Goal: Task Accomplishment & Management: Manage account settings

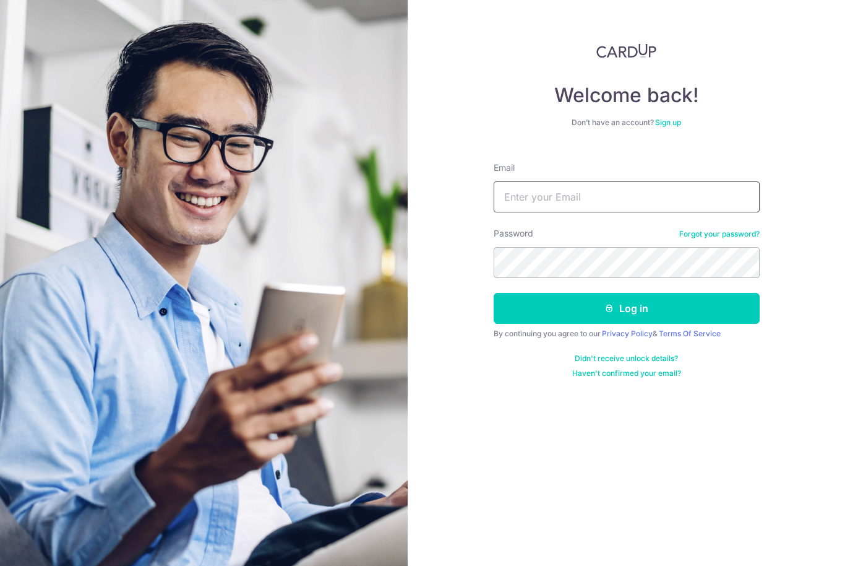
click at [624, 200] on input "Email" at bounding box center [627, 196] width 266 height 31
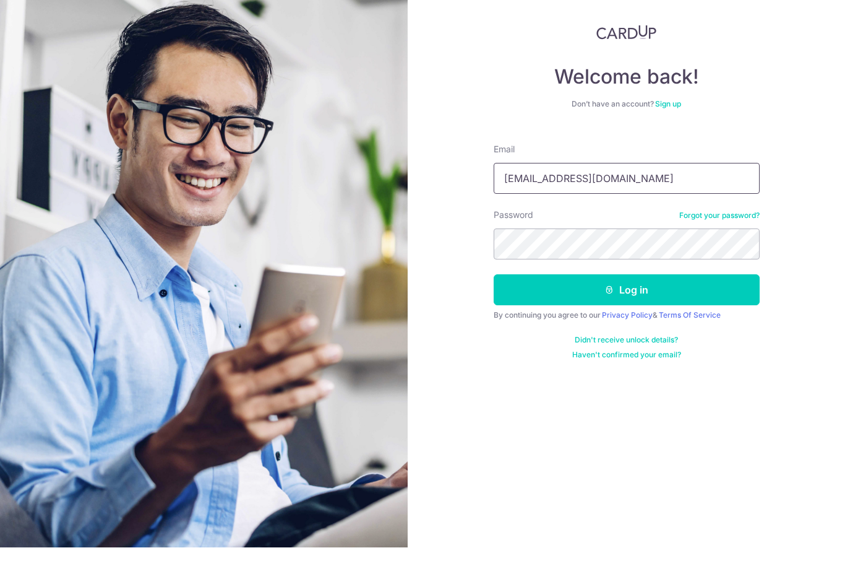
type input "Kumchiew@hotmail.com"
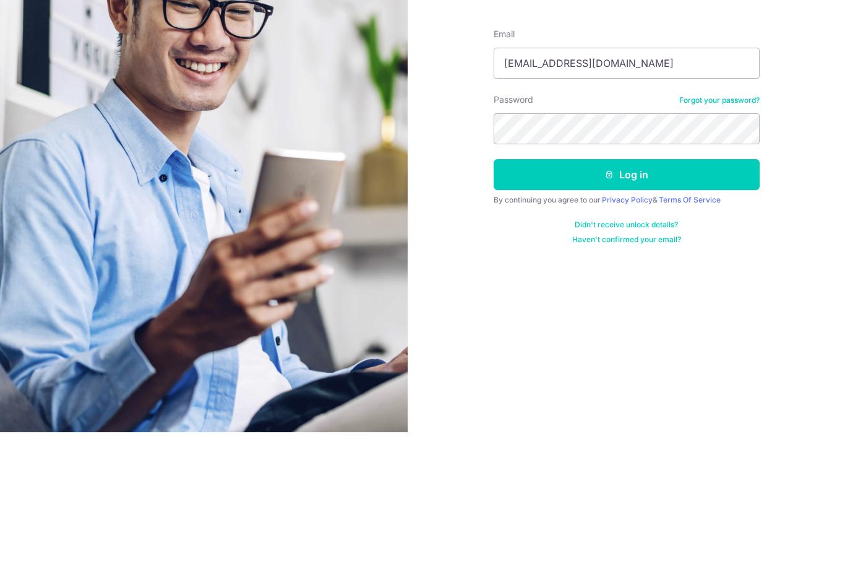
click at [692, 293] on button "Log in" at bounding box center [627, 308] width 266 height 31
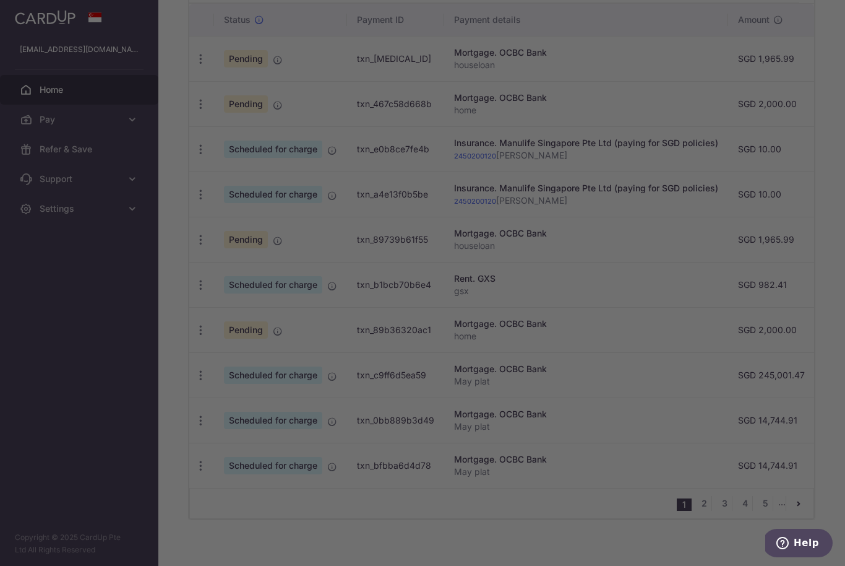
click at [82, 448] on div at bounding box center [427, 285] width 854 height 571
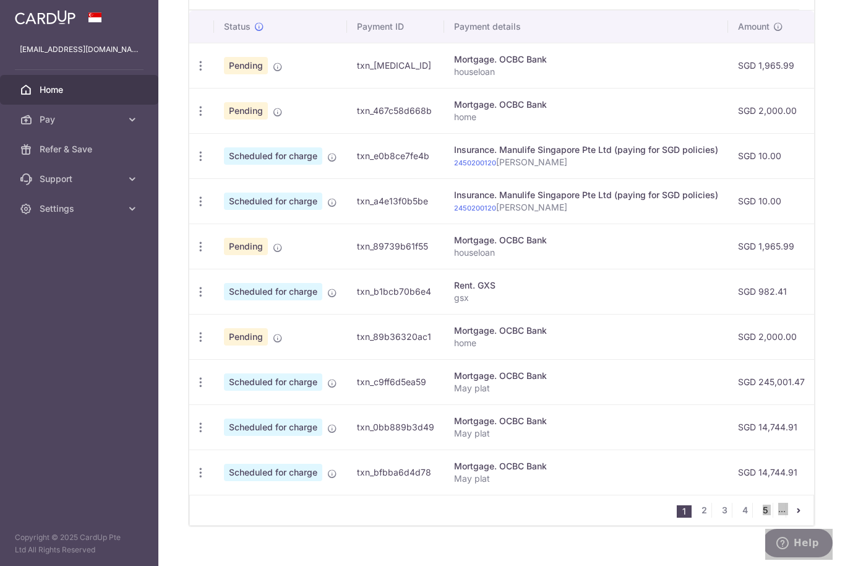
scroll to position [400, 0]
click at [194, 299] on icon "button" at bounding box center [200, 292] width 13 height 13
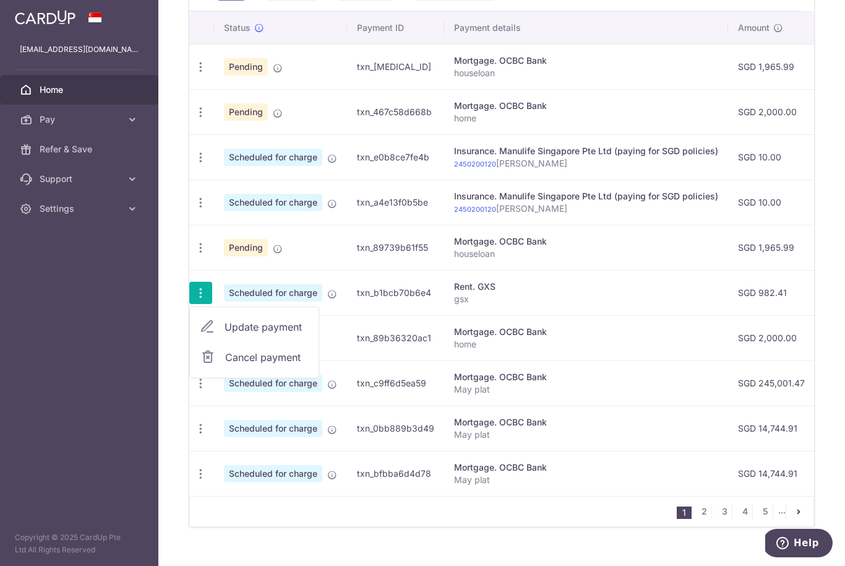
click at [225, 334] on span "Update payment" at bounding box center [267, 326] width 84 height 15
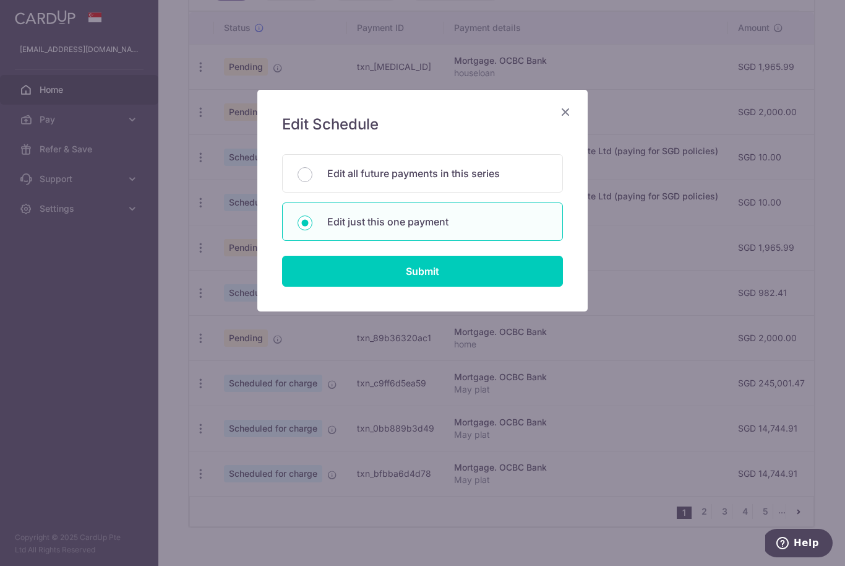
click at [531, 277] on input "Submit" at bounding box center [422, 271] width 281 height 31
radio input "true"
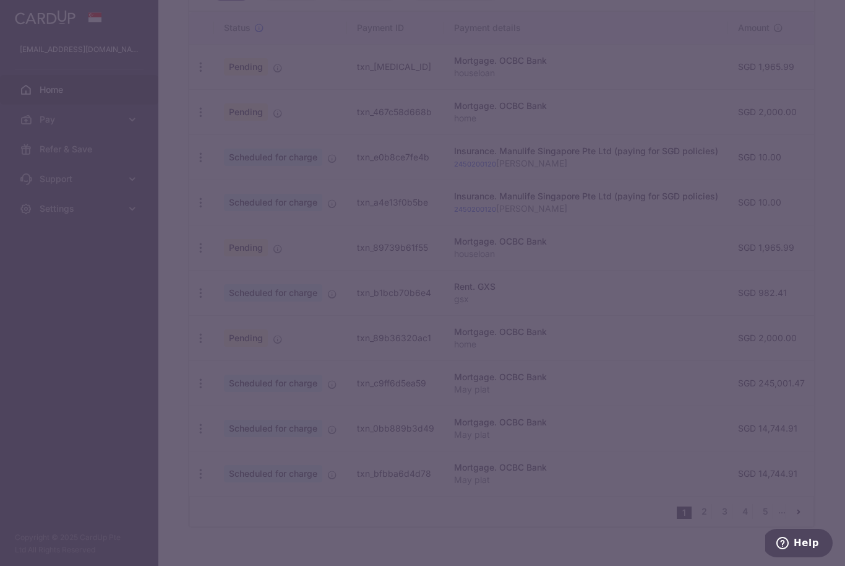
type input "982.41"
type input "23/01/2026"
type input "gsx"
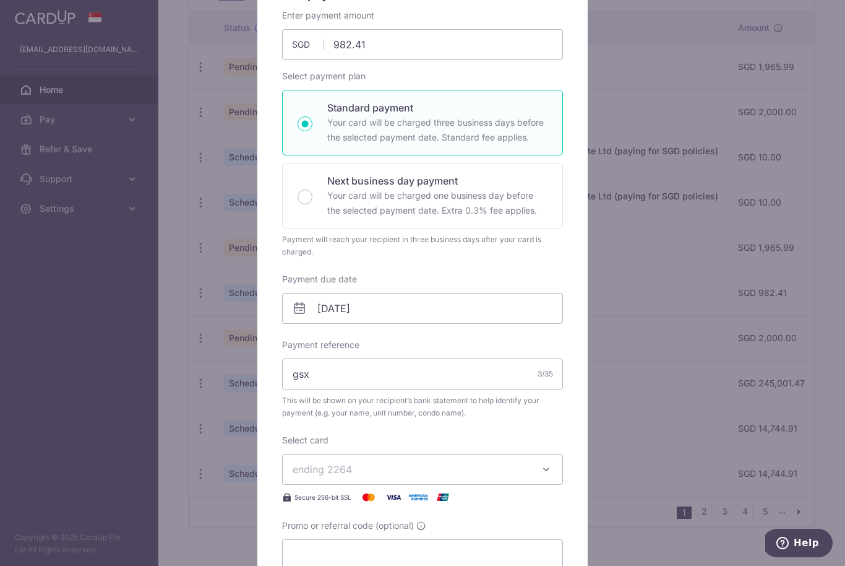
scroll to position [131, 0]
click at [452, 304] on input "23/01/2026" at bounding box center [422, 307] width 281 height 31
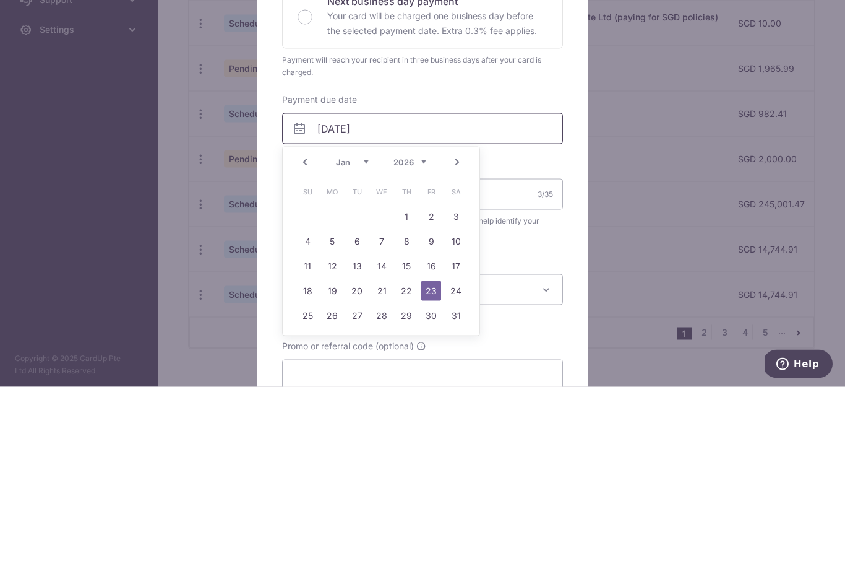
scroll to position [395, 0]
click at [298, 334] on link "Prev" at bounding box center [305, 341] width 15 height 15
click at [304, 334] on link "Prev" at bounding box center [305, 341] width 15 height 15
click at [307, 334] on link "Prev" at bounding box center [305, 341] width 15 height 15
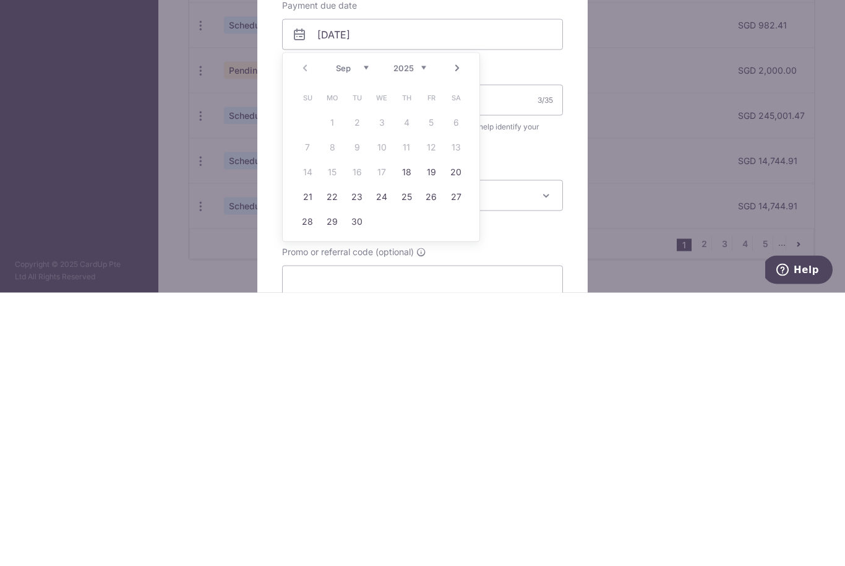
click at [439, 435] on link "19" at bounding box center [431, 445] width 20 height 20
type input "[DATE]"
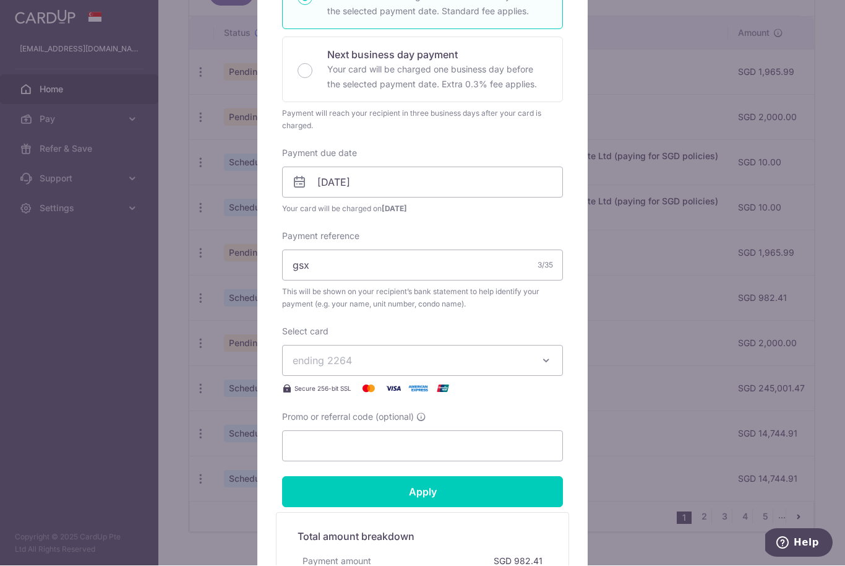
scroll to position [278, 0]
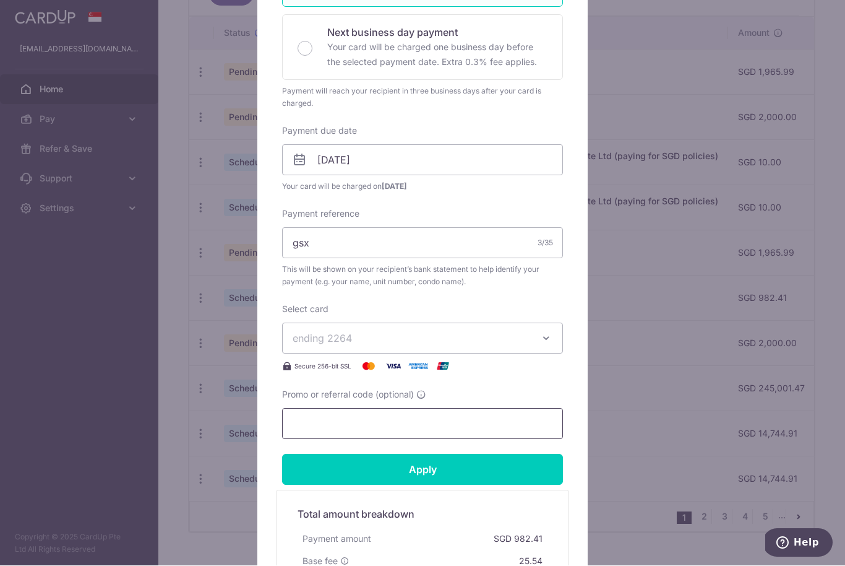
click at [374, 420] on input "Promo or referral code (optional)" at bounding box center [422, 423] width 281 height 31
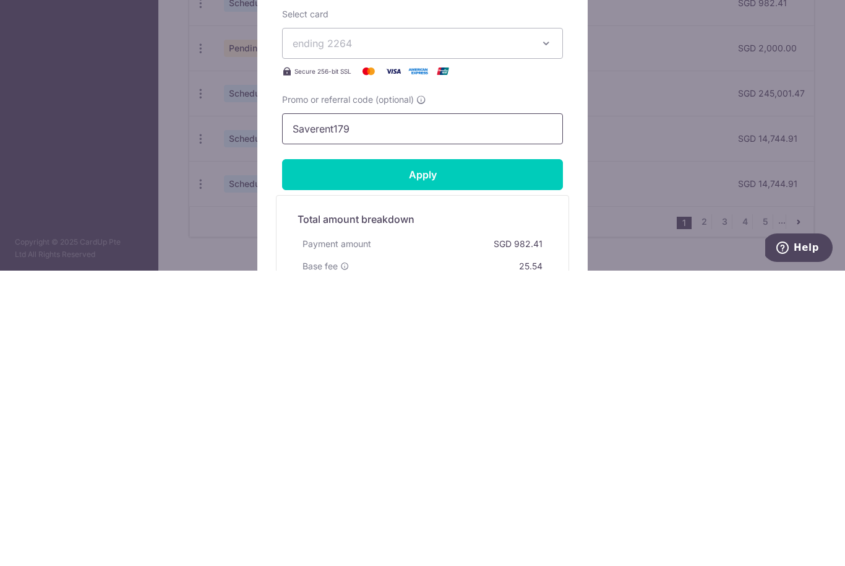
type input "Saverent179"
click at [498, 454] on input "Apply" at bounding box center [422, 469] width 281 height 31
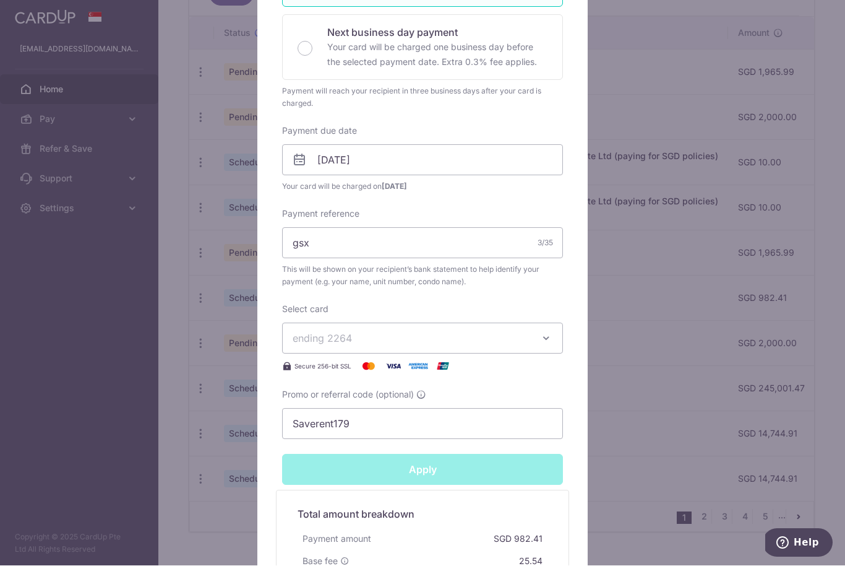
type input "Successfully Applied"
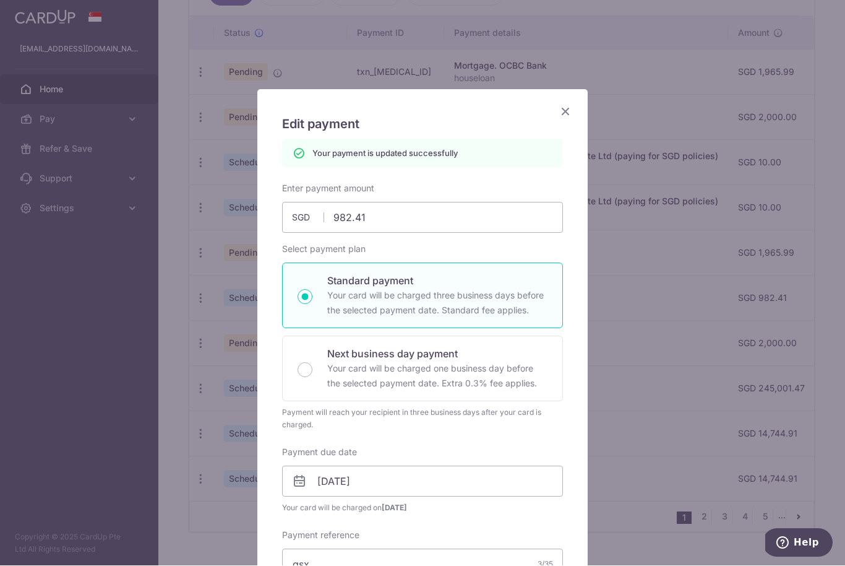
scroll to position [0, 0]
click at [567, 115] on icon "Close" at bounding box center [565, 111] width 15 height 15
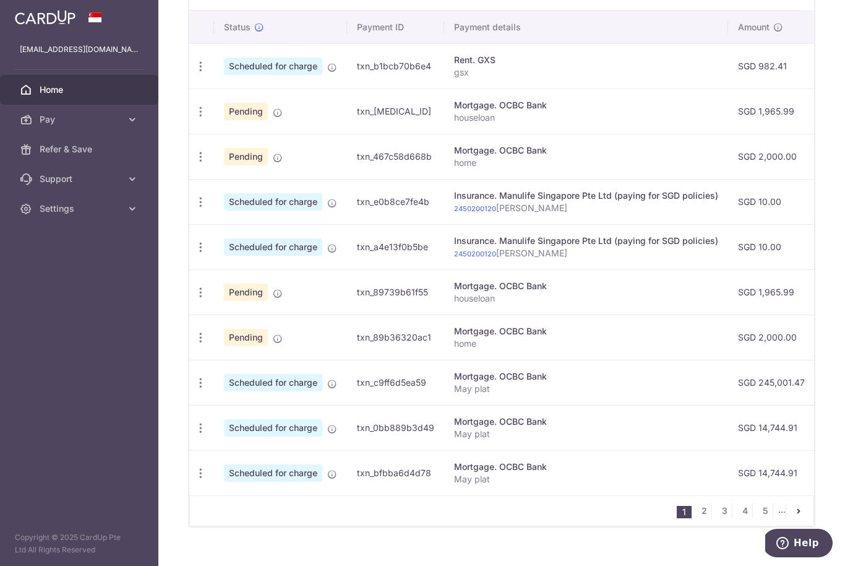
scroll to position [400, 0]
click at [707, 519] on link "2" at bounding box center [704, 511] width 15 height 15
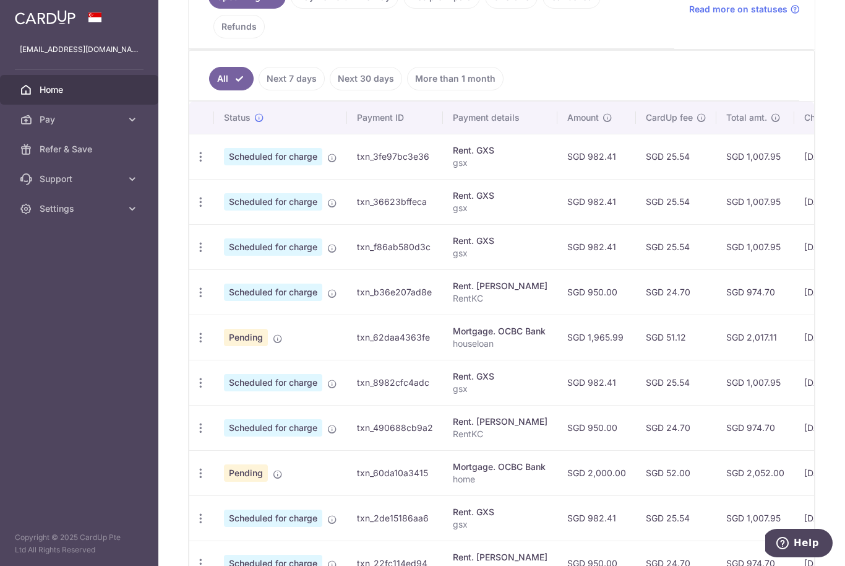
scroll to position [317, 0]
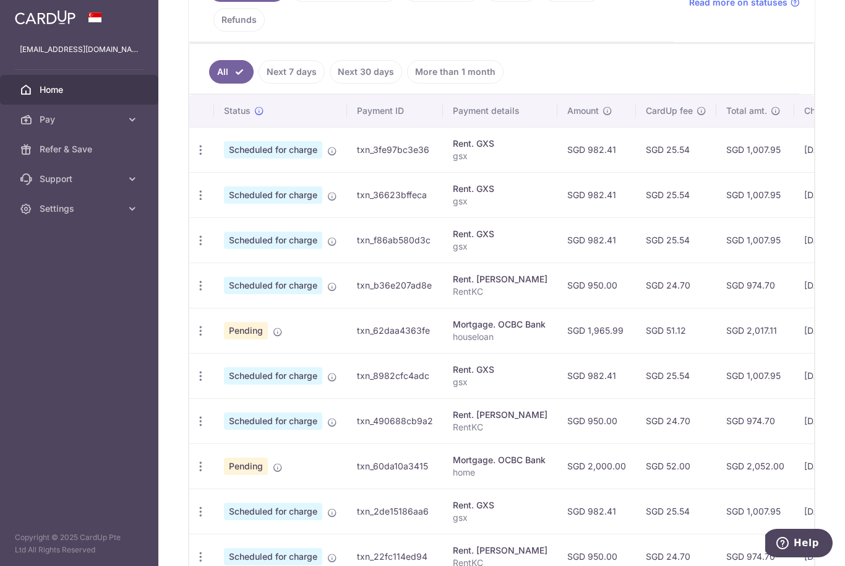
click at [194, 292] on icon "button" at bounding box center [200, 285] width 13 height 13
click at [225, 327] on span "Update payment" at bounding box center [267, 319] width 84 height 15
radio input "true"
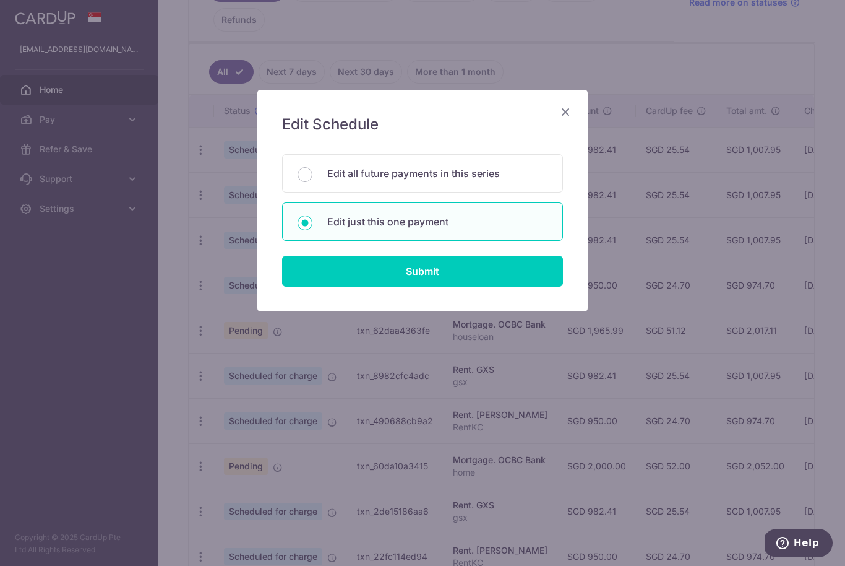
click at [375, 280] on input "Submit" at bounding box center [422, 271] width 281 height 31
radio input "true"
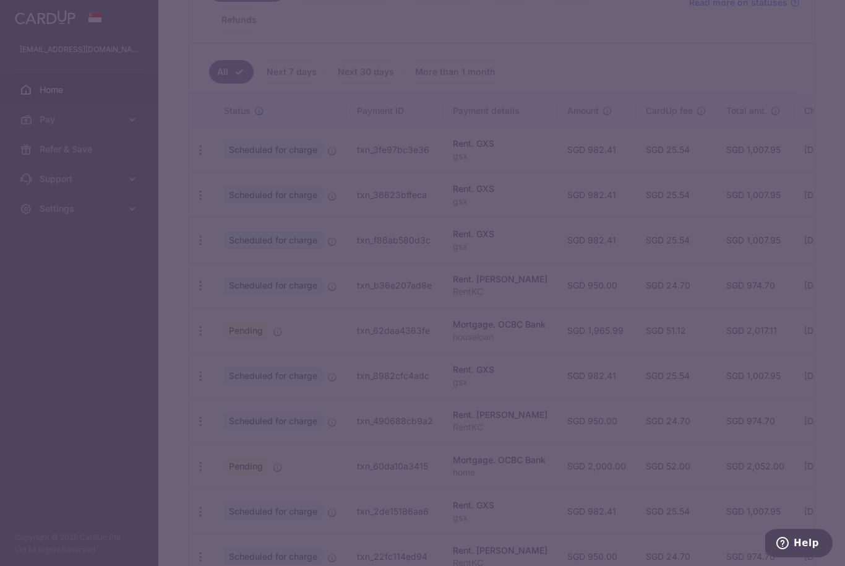
type input "950.00"
type input "19/02/2026"
type input "RentKC"
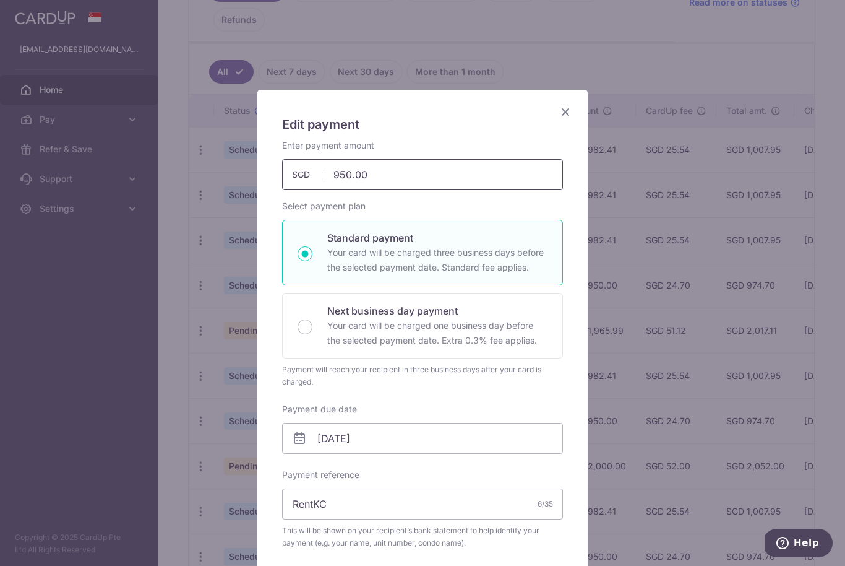
click at [400, 176] on input "950.00" at bounding box center [422, 174] width 281 height 31
type input "982.41"
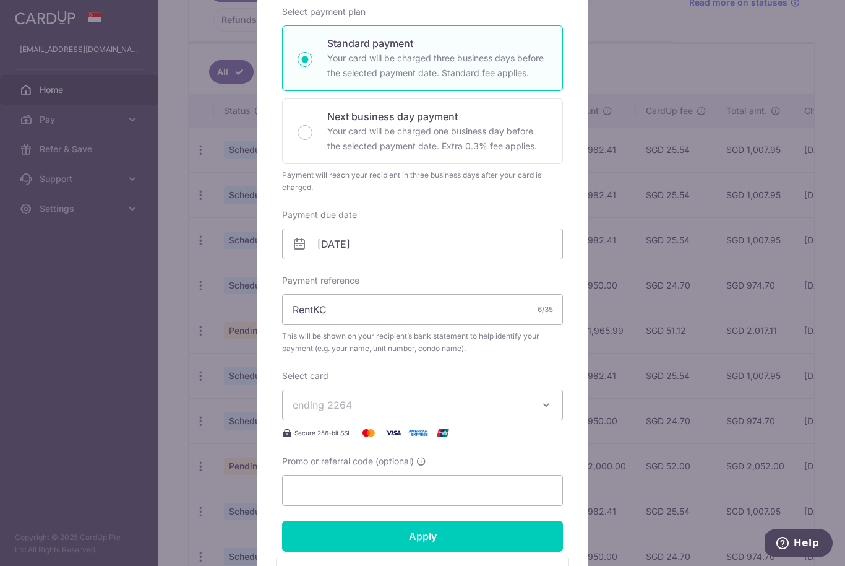
scroll to position [199, 0]
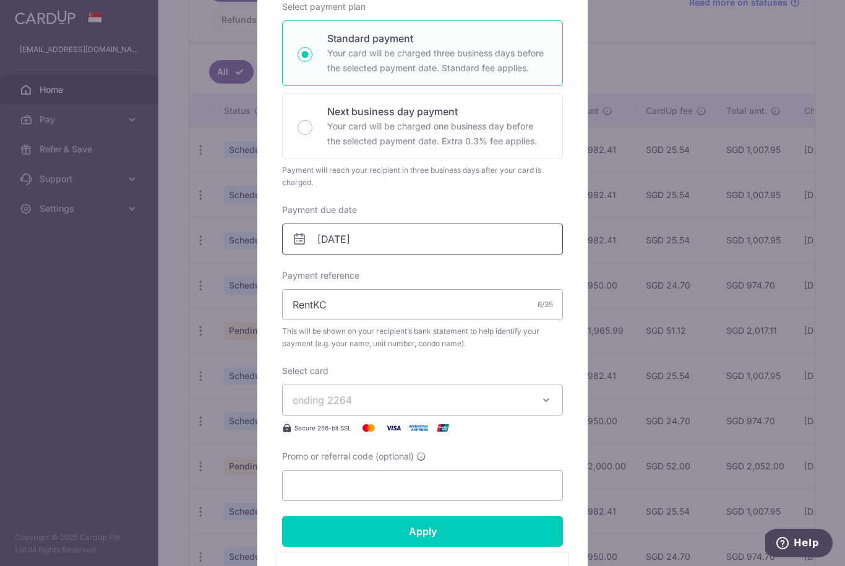
click at [427, 248] on input "19/02/2026" at bounding box center [422, 238] width 281 height 31
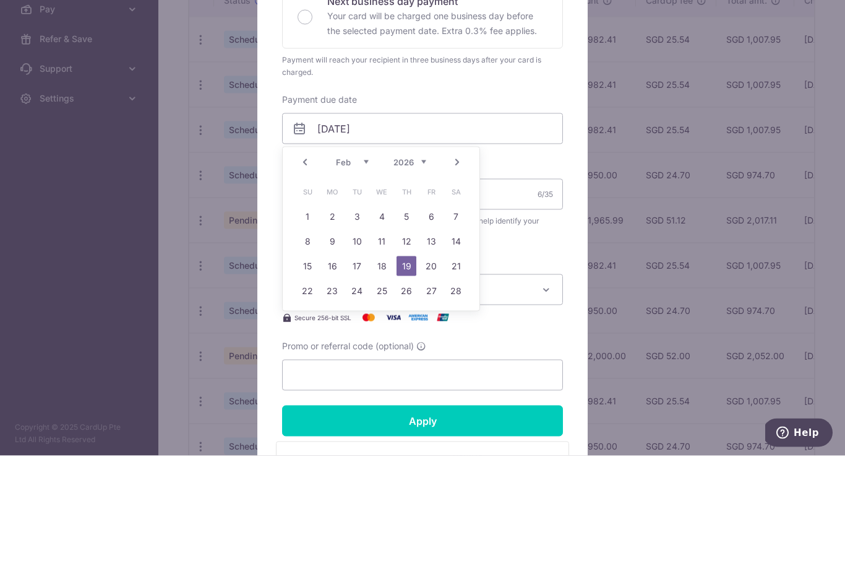
click at [298, 257] on div "Prev Next Jan Feb Mar Apr May Jun Jul Aug Sep Oct Nov Dec 2025 2026 2027 2028 2…" at bounding box center [381, 272] width 197 height 30
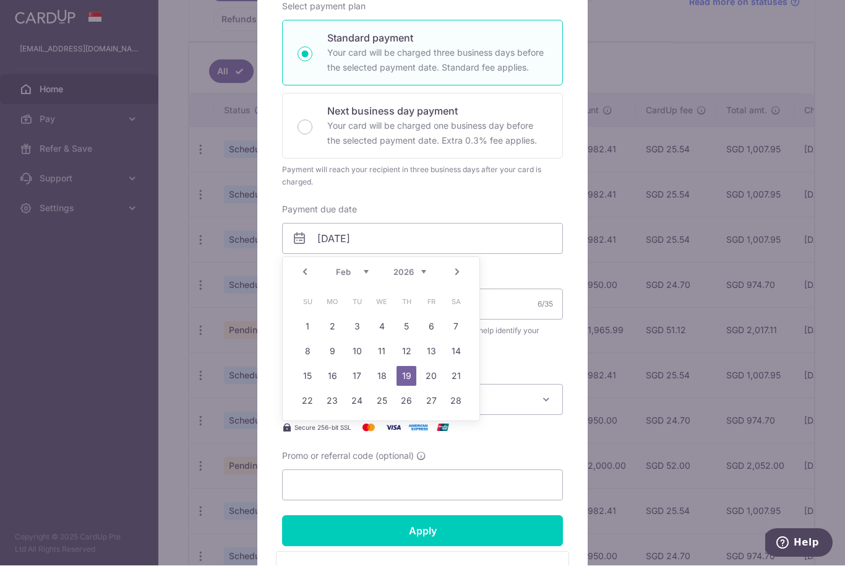
click at [311, 271] on link "Prev" at bounding box center [305, 272] width 15 height 15
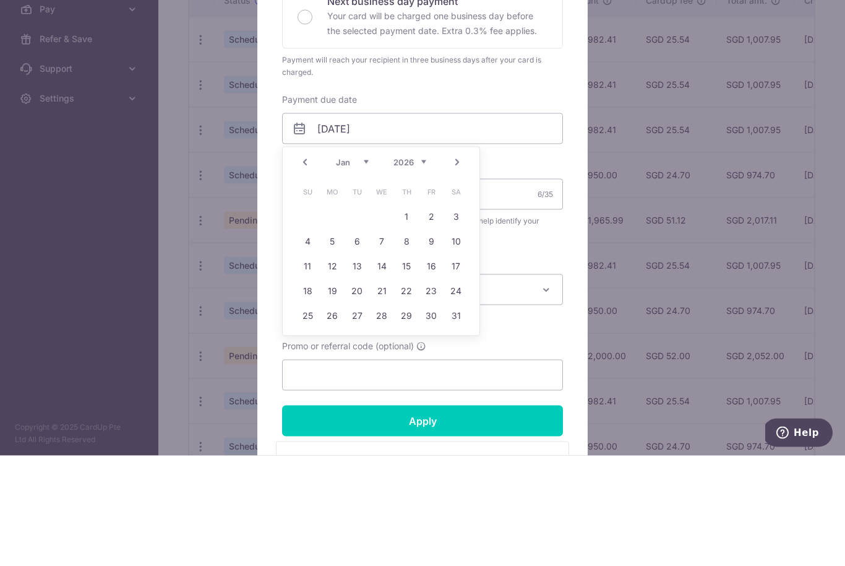
click at [301, 265] on link "Prev" at bounding box center [305, 272] width 15 height 15
click at [304, 265] on link "Prev" at bounding box center [305, 272] width 15 height 15
click at [306, 265] on link "Prev" at bounding box center [305, 272] width 15 height 15
click at [308, 257] on div "Prev Next Sep Oct Nov Dec 2025 2026 2027 2028 2029 2030 2031 2032 2033 2034 2035" at bounding box center [381, 272] width 197 height 30
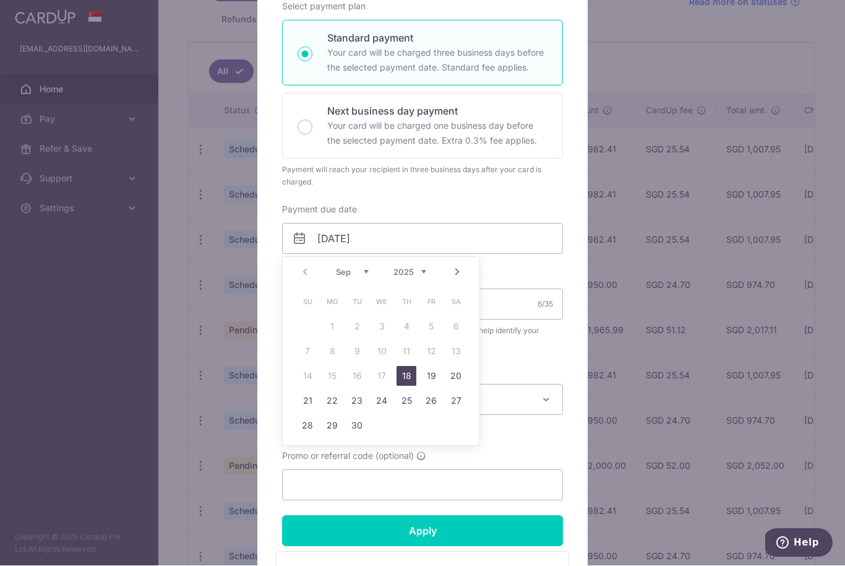
click at [405, 383] on link "18" at bounding box center [407, 376] width 20 height 20
type input "[DATE]"
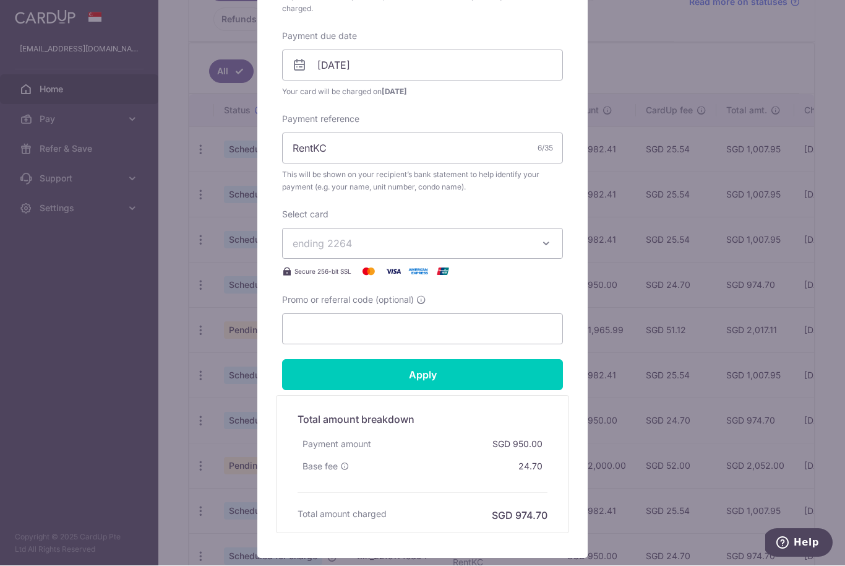
scroll to position [377, 0]
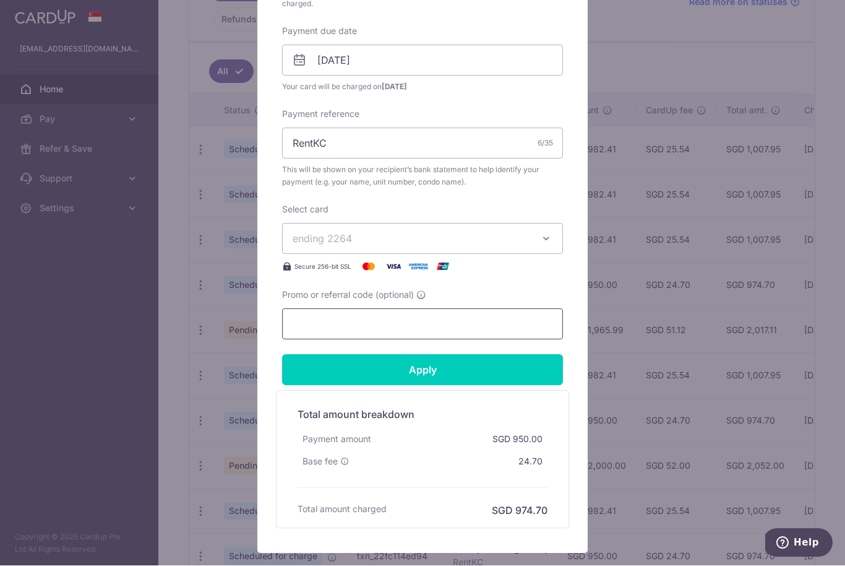
click at [406, 327] on input "Promo or referral code (optional)" at bounding box center [422, 324] width 281 height 31
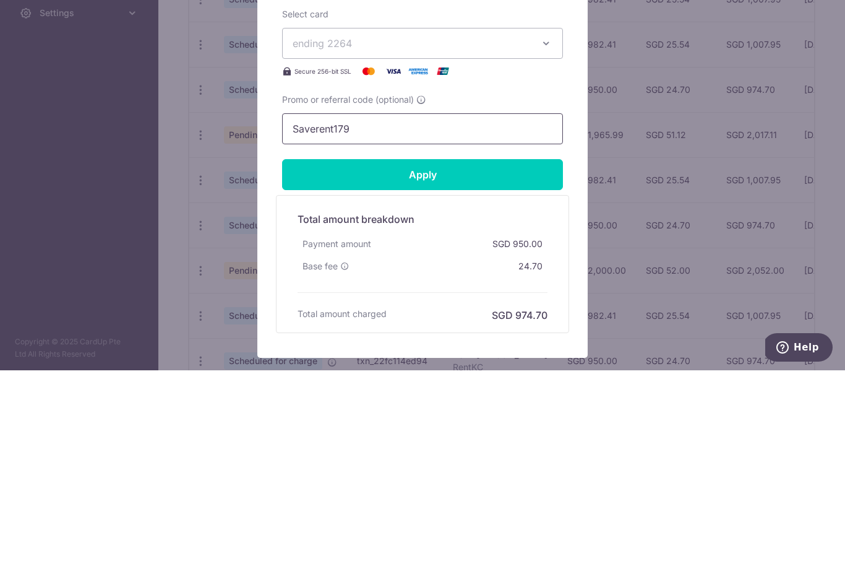
type input "Saverent179"
click at [463, 355] on input "Apply" at bounding box center [422, 370] width 281 height 31
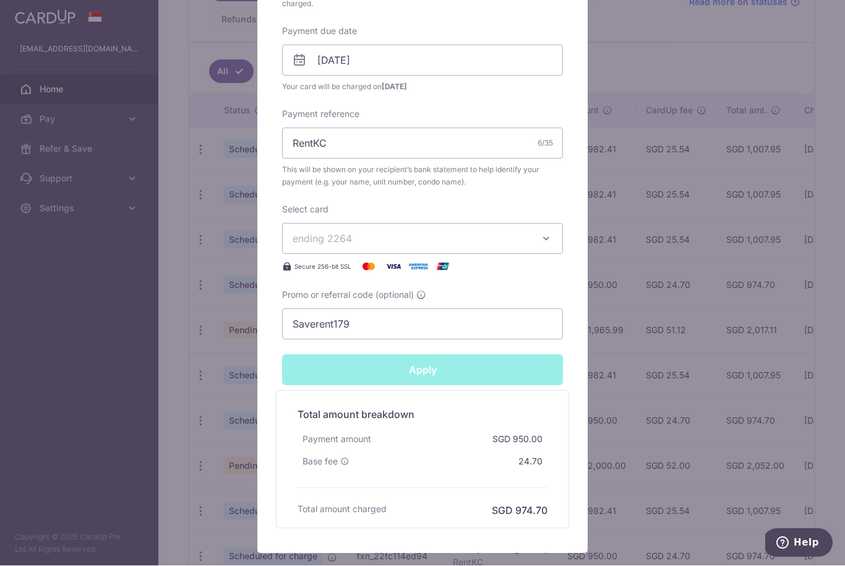
type input "Successfully Applied"
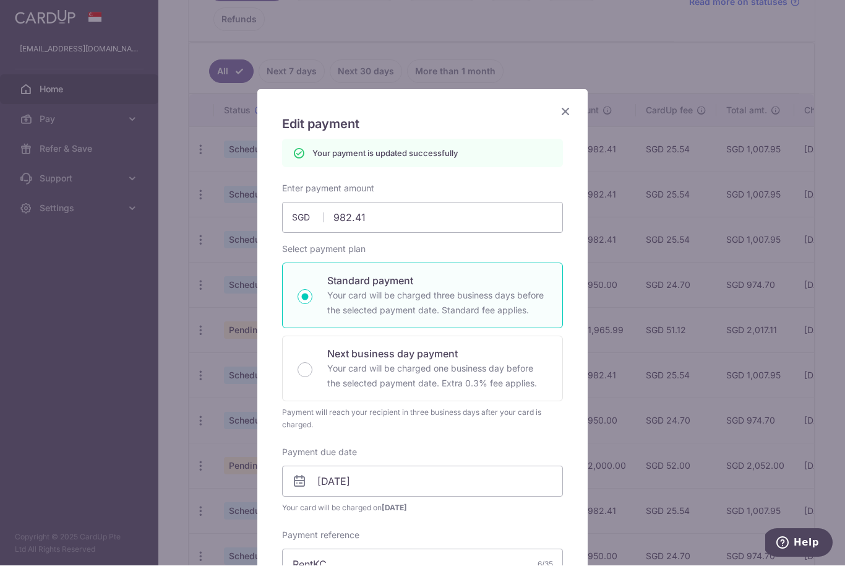
scroll to position [0, 0]
click at [569, 110] on icon "Close" at bounding box center [565, 111] width 15 height 15
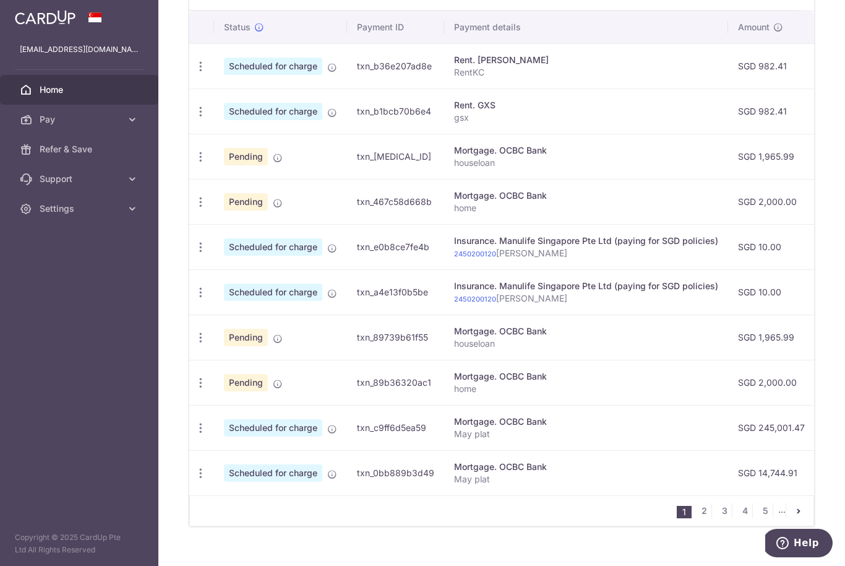
scroll to position [400, 0]
click at [705, 519] on link "2" at bounding box center [704, 511] width 15 height 15
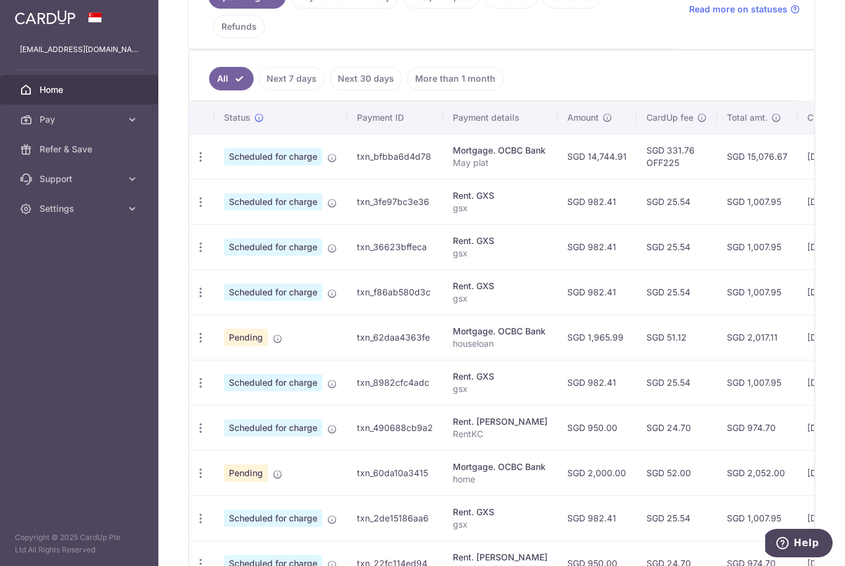
scroll to position [0, 0]
click at [194, 434] on icon "button" at bounding box center [200, 427] width 13 height 13
click at [190, 476] on link "Update payment" at bounding box center [254, 462] width 129 height 30
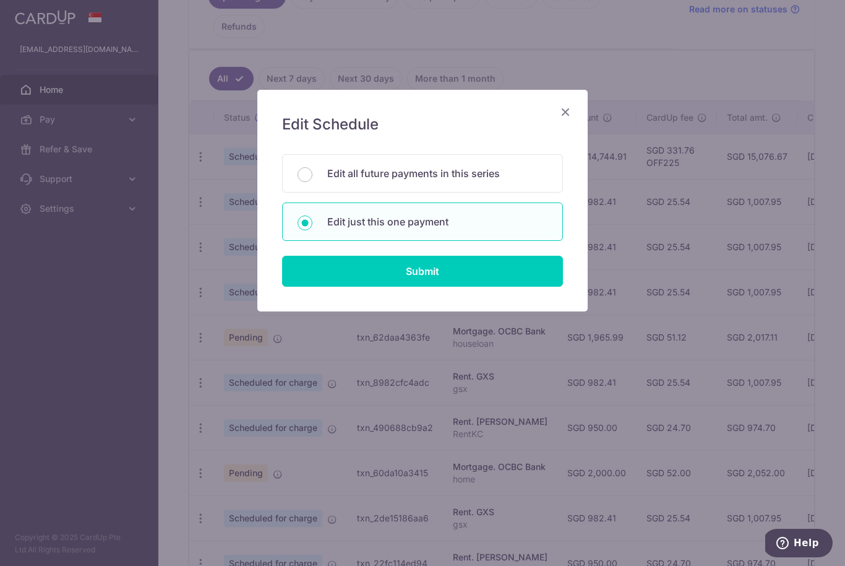
click at [423, 279] on input "Submit" at bounding box center [422, 271] width 281 height 31
radio input "true"
type input "950.00"
type input "26/02/2026"
type input "RentKC"
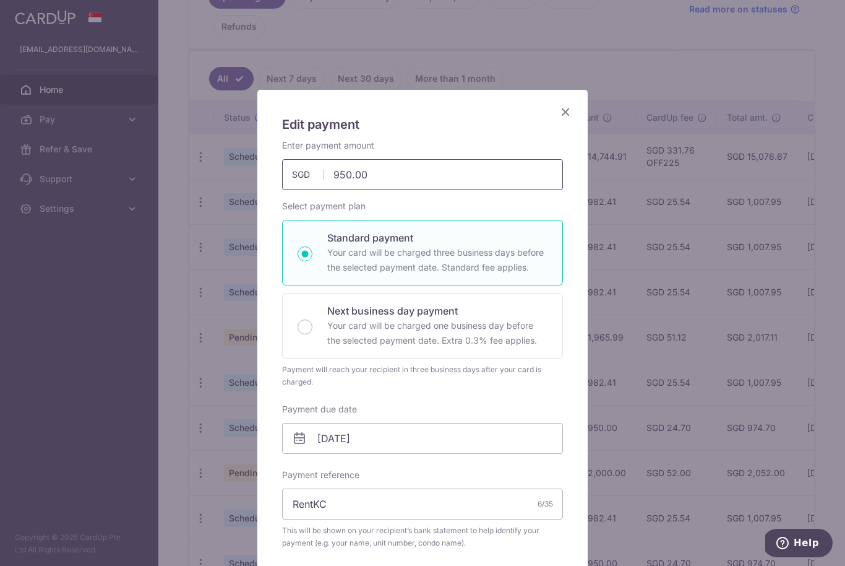
click at [432, 173] on input "950.00" at bounding box center [422, 174] width 281 height 31
type input "982.41"
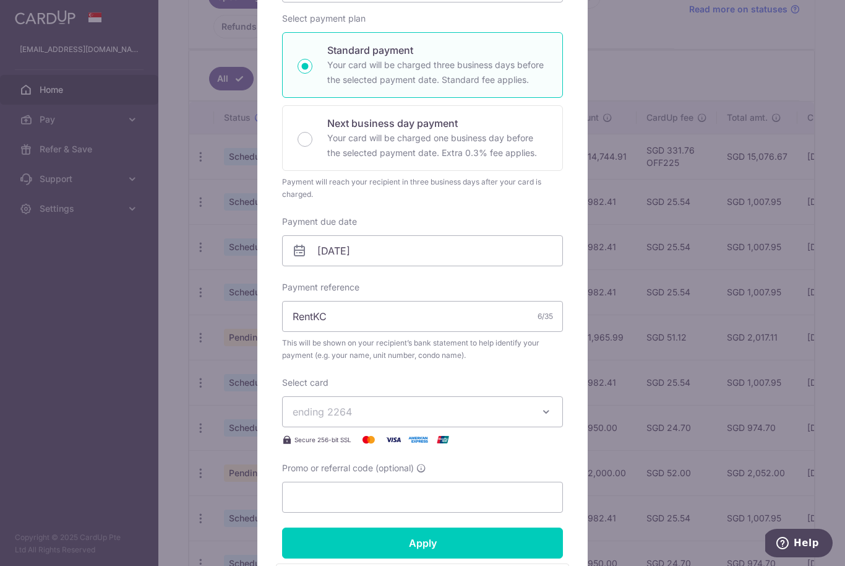
scroll to position [189, 0]
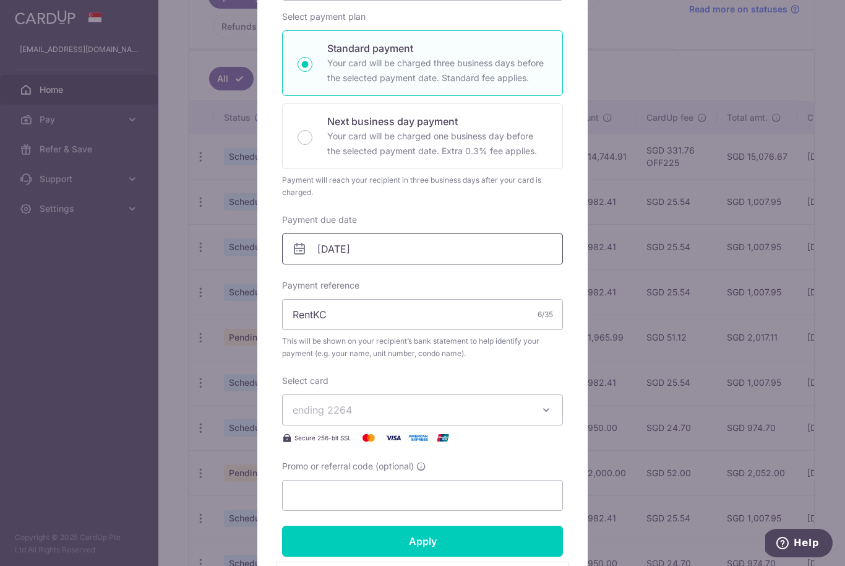
click at [426, 246] on input "26/02/2026" at bounding box center [422, 248] width 281 height 31
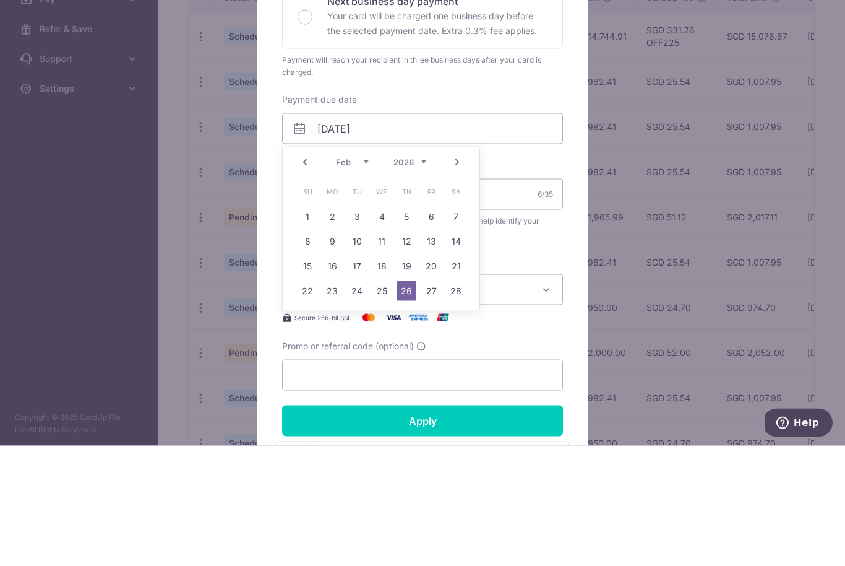
click at [304, 275] on link "Prev" at bounding box center [305, 282] width 15 height 15
click at [306, 275] on link "Prev" at bounding box center [305, 282] width 15 height 15
click at [307, 275] on link "Prev" at bounding box center [305, 282] width 15 height 15
click at [309, 275] on link "Prev" at bounding box center [305, 282] width 15 height 15
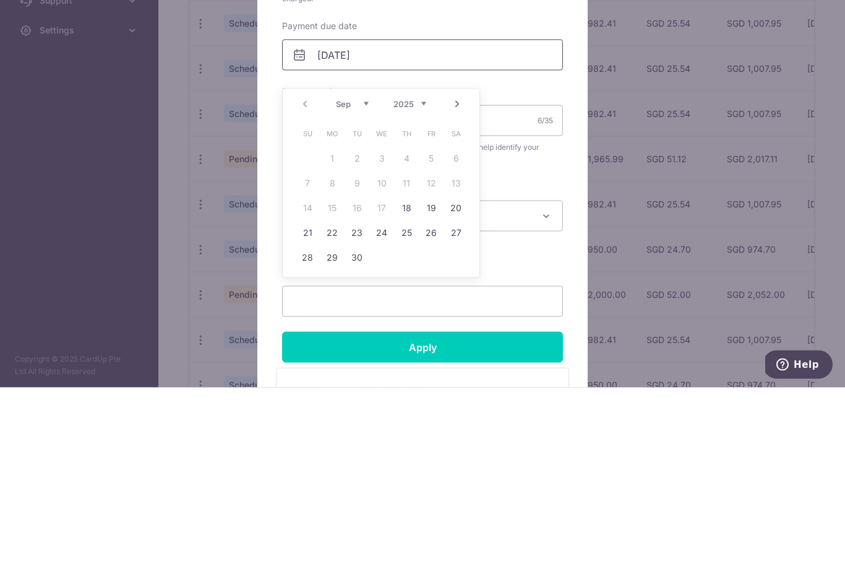
scroll to position [205, 0]
click at [337, 401] on link "22" at bounding box center [332, 411] width 20 height 20
type input "[DATE]"
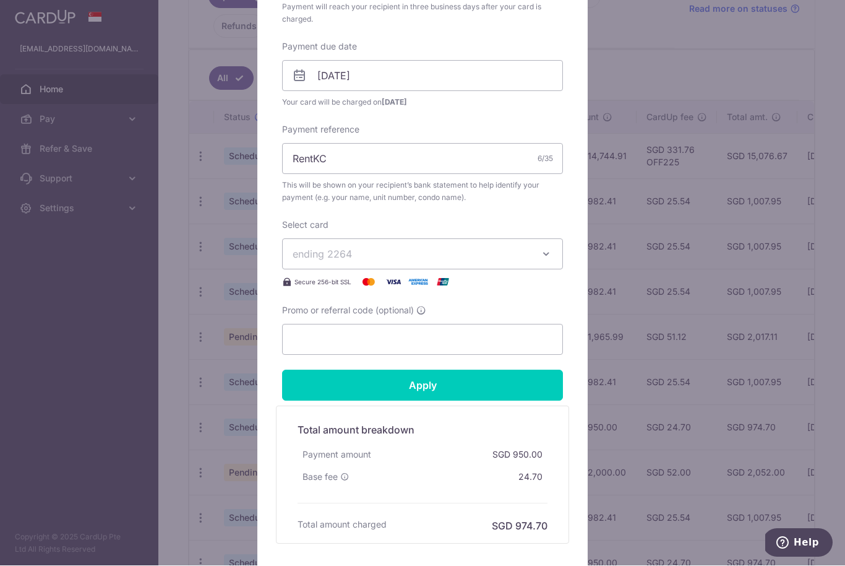
scroll to position [363, 0]
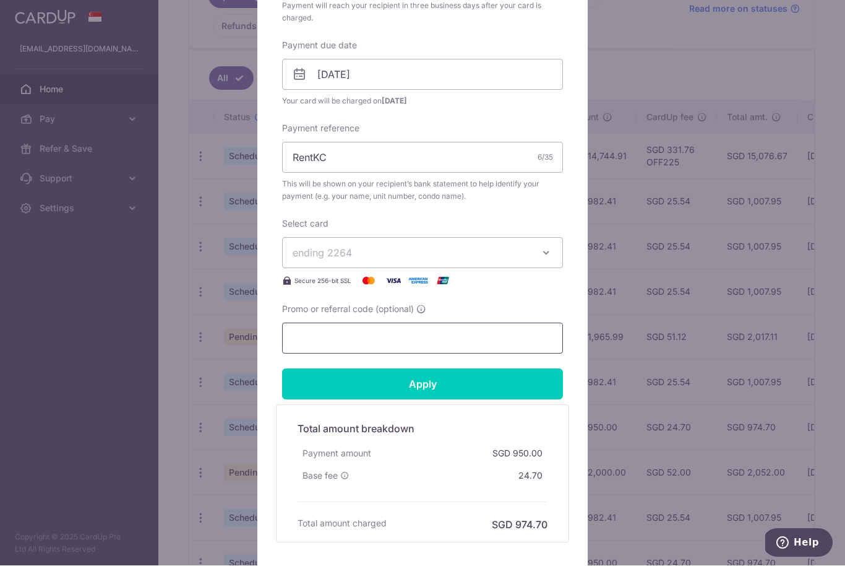
click at [402, 343] on input "Promo or referral code (optional)" at bounding box center [422, 338] width 281 height 31
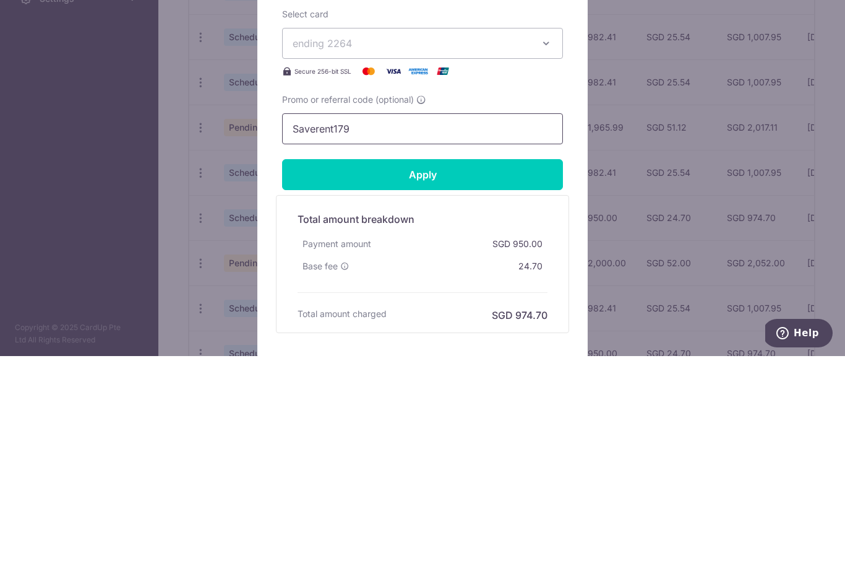
type input "Saverent179"
click at [488, 369] on input "Apply" at bounding box center [422, 384] width 281 height 31
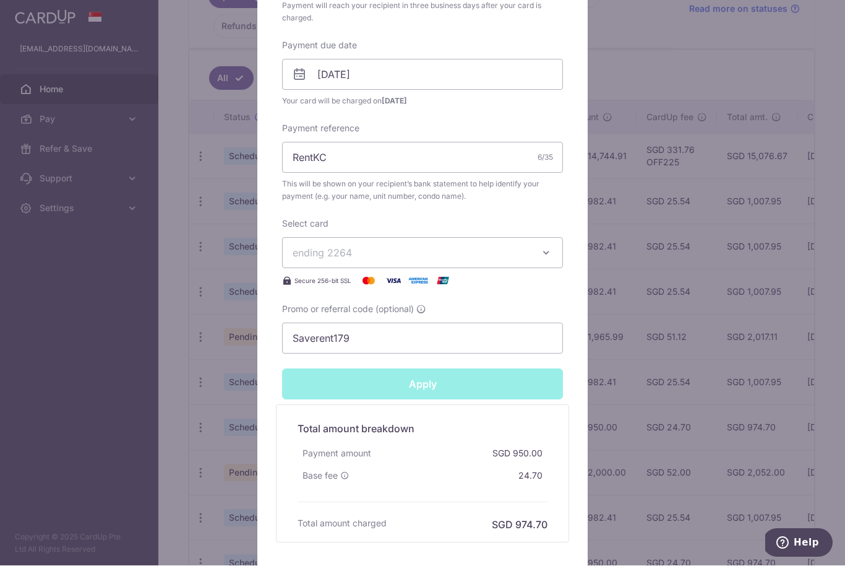
type input "Successfully Applied"
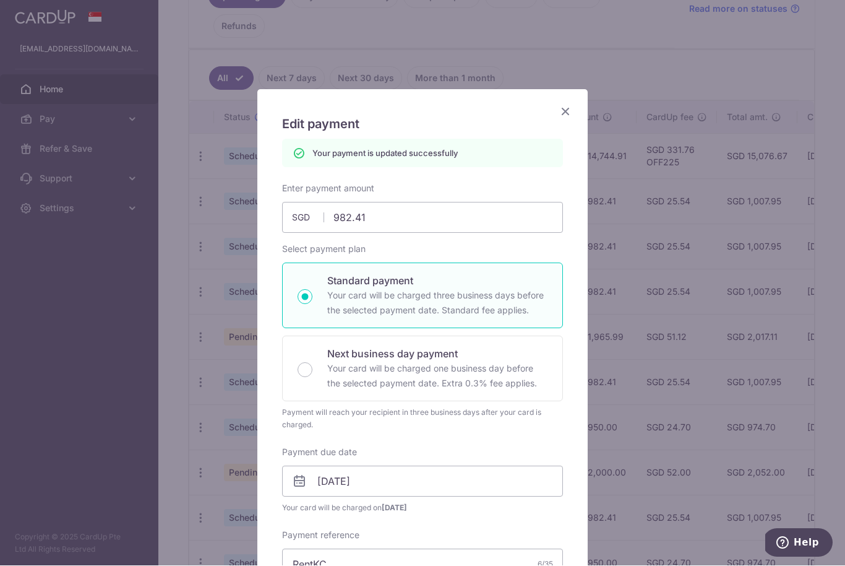
scroll to position [0, 0]
click at [572, 110] on icon "Close" at bounding box center [565, 111] width 15 height 15
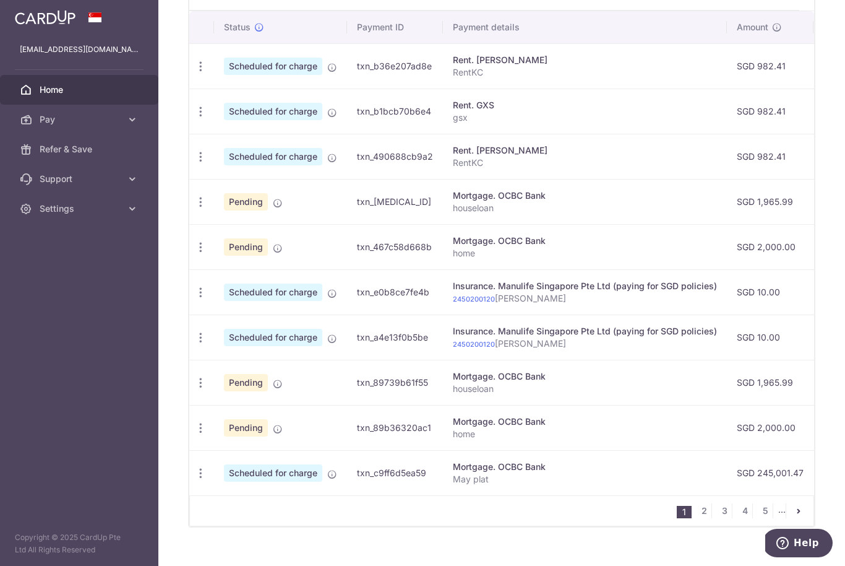
scroll to position [400, 0]
click at [707, 519] on link "2" at bounding box center [704, 511] width 15 height 15
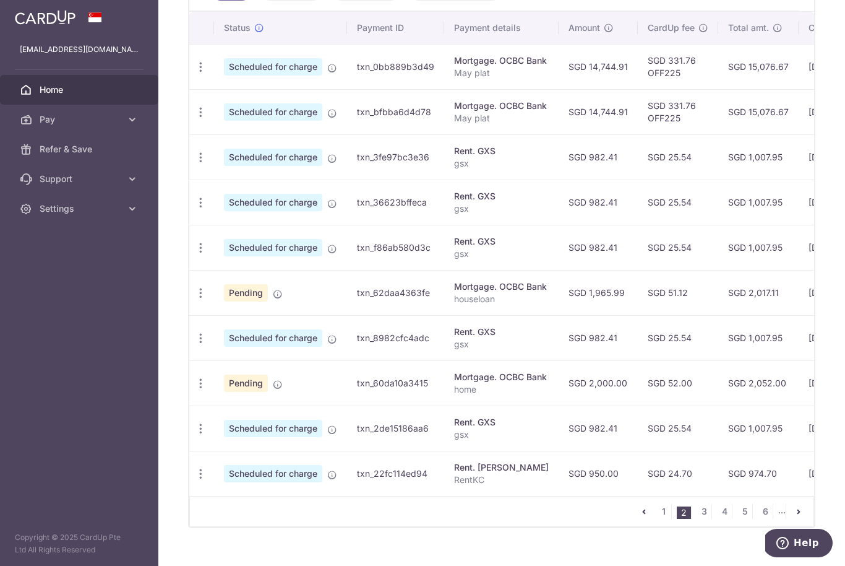
click at [194, 164] on icon "button" at bounding box center [200, 157] width 13 height 13
click at [225, 199] on span "Update payment" at bounding box center [267, 191] width 84 height 15
radio input "true"
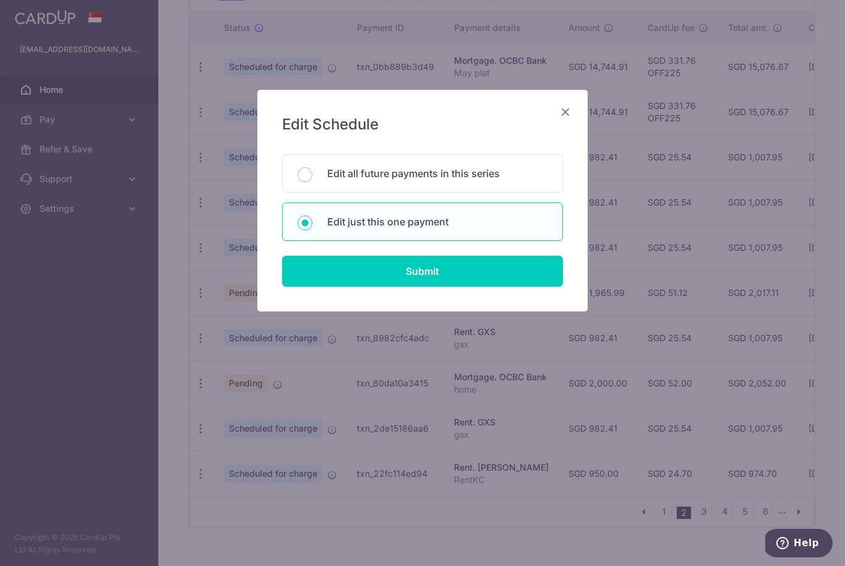
click at [310, 280] on input "Submit" at bounding box center [422, 271] width 281 height 31
radio input "true"
type input "982.41"
type input "[DATE]"
type input "gsx"
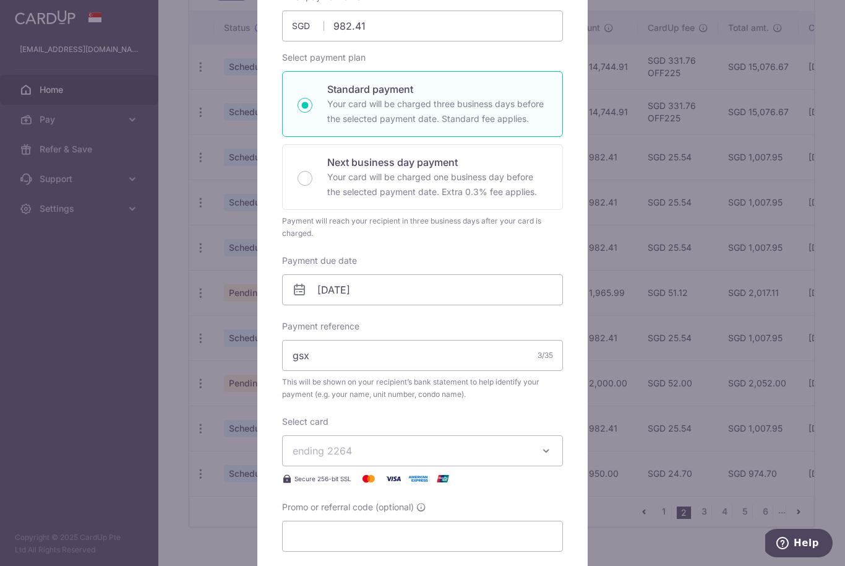
scroll to position [166, 0]
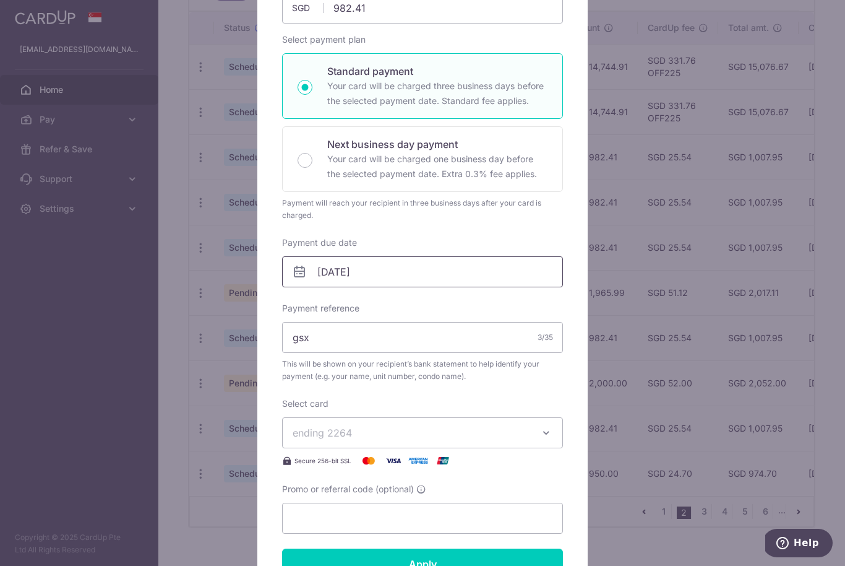
click at [420, 271] on input "[DATE]" at bounding box center [422, 271] width 281 height 31
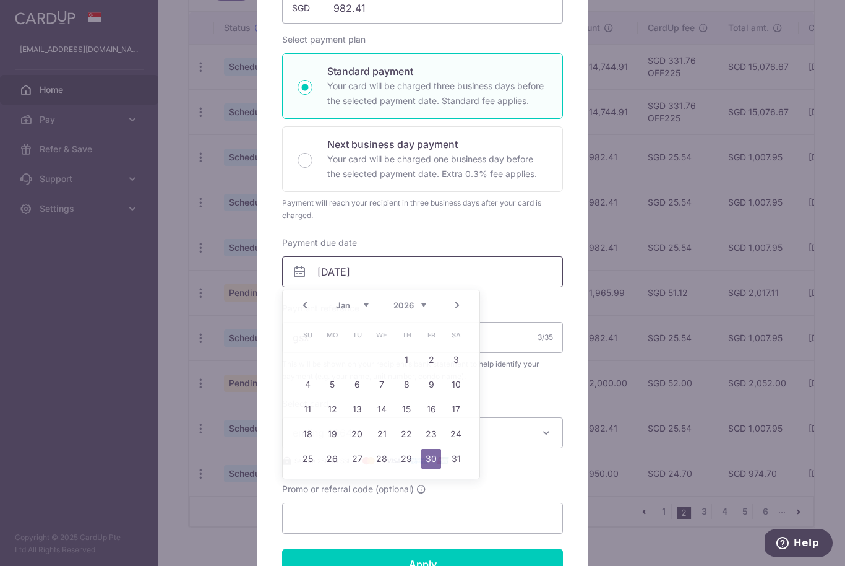
scroll to position [395, 0]
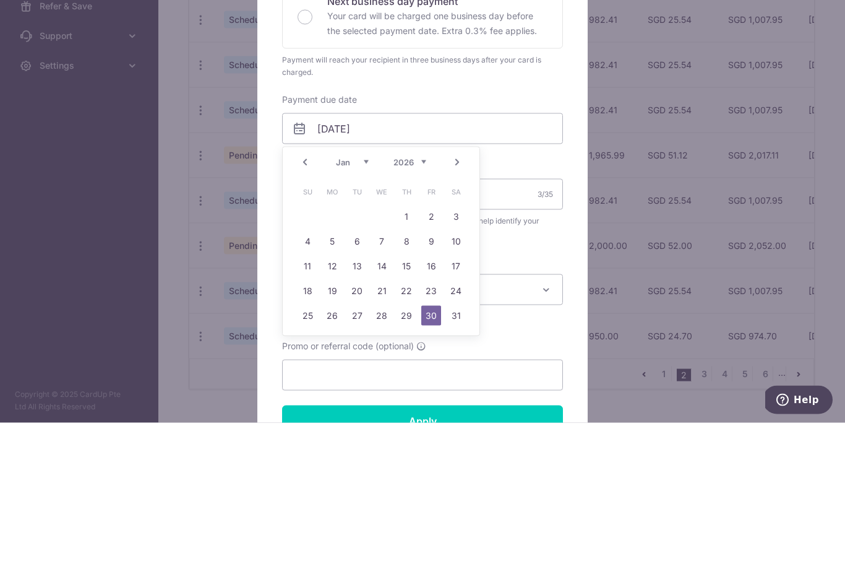
click at [301, 298] on link "Prev" at bounding box center [305, 305] width 15 height 15
click at [304, 298] on link "Prev" at bounding box center [305, 305] width 15 height 15
click at [309, 298] on link "Prev" at bounding box center [305, 305] width 15 height 15
click at [311, 298] on link "Prev" at bounding box center [305, 305] width 15 height 15
click at [311, 290] on div "Prev Next Sep Oct Nov [DATE] 2026 2027 2028 2029 2030 2031 2032 2033 2034 2035" at bounding box center [381, 305] width 197 height 30
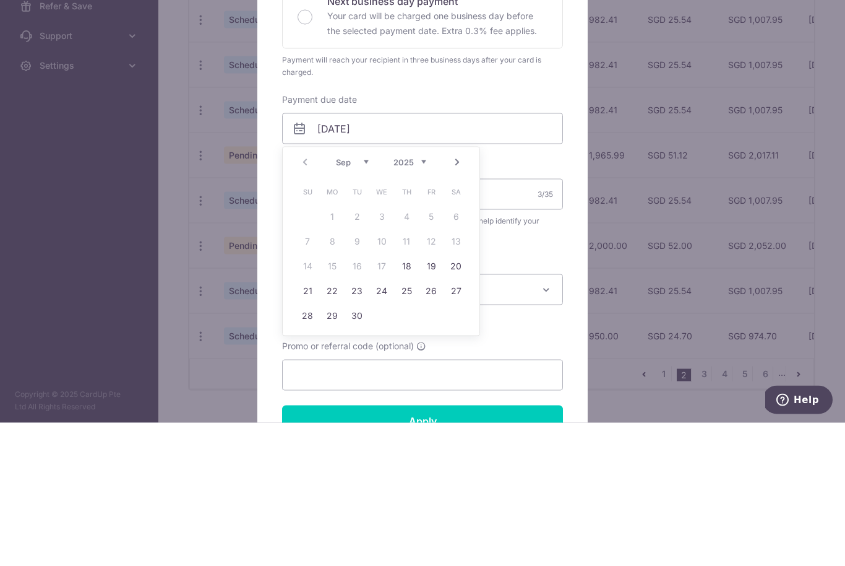
scroll to position [41, 0]
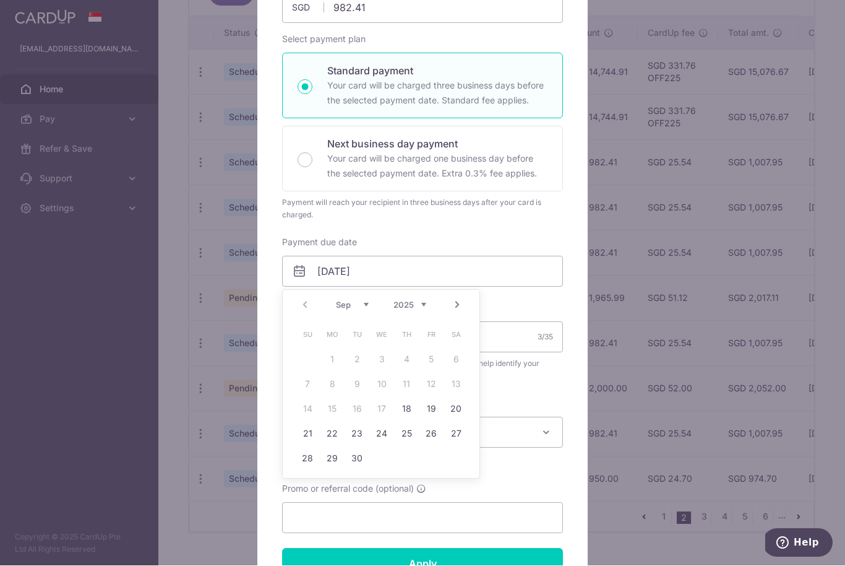
click at [434, 434] on link "26" at bounding box center [431, 434] width 20 height 20
type input "[DATE]"
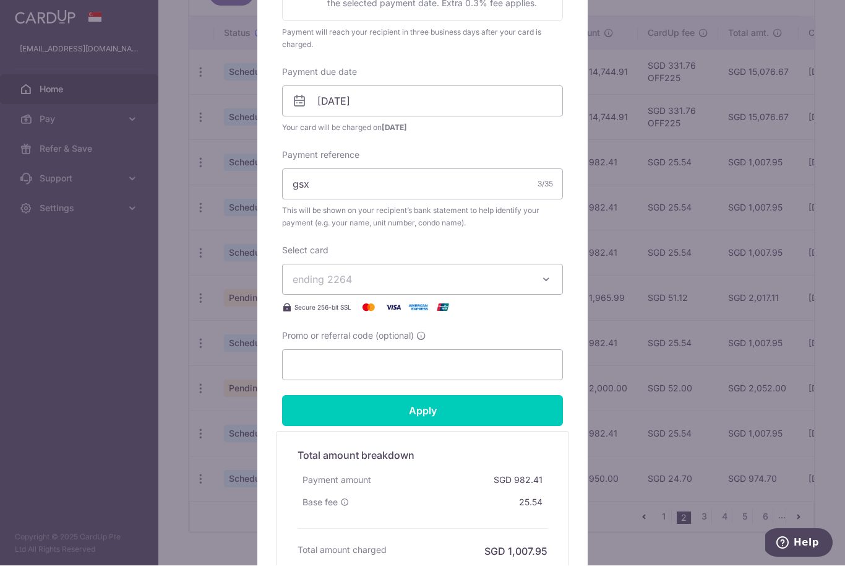
scroll to position [337, 0]
click at [440, 364] on input "Promo or referral code (optional)" at bounding box center [422, 364] width 281 height 31
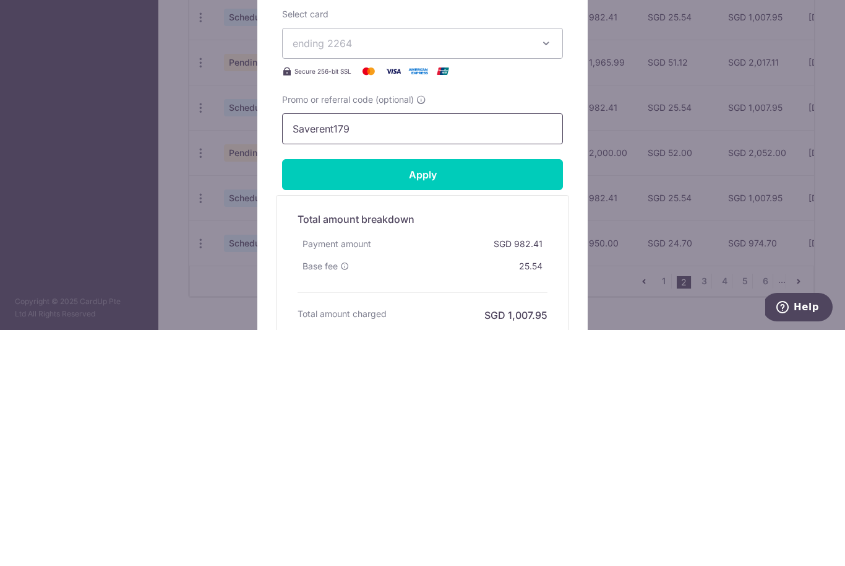
type input "Saverent179"
click at [476, 395] on input "Apply" at bounding box center [422, 410] width 281 height 31
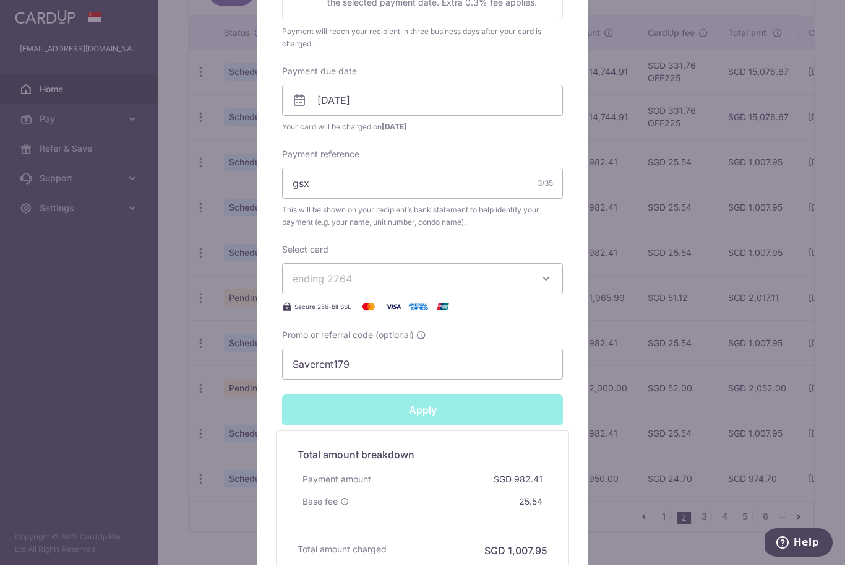
type input "Successfully Applied"
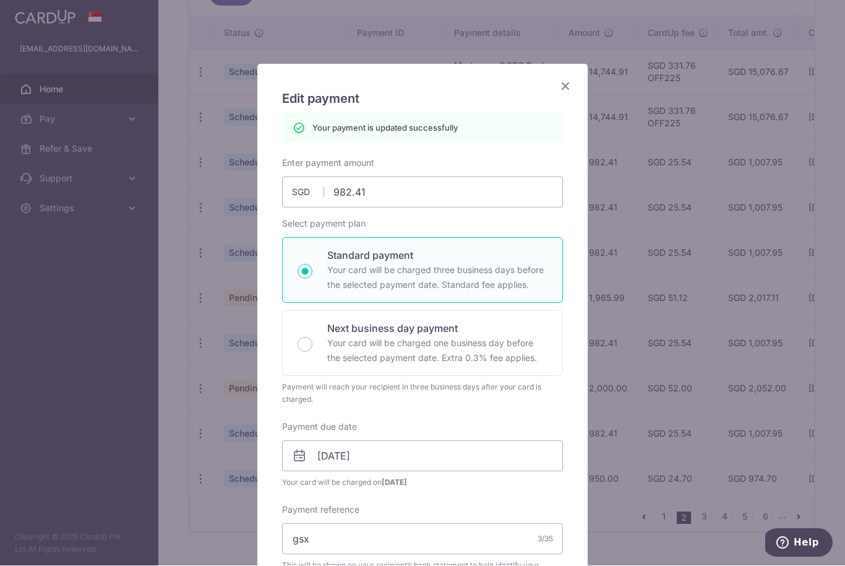
scroll to position [17, 0]
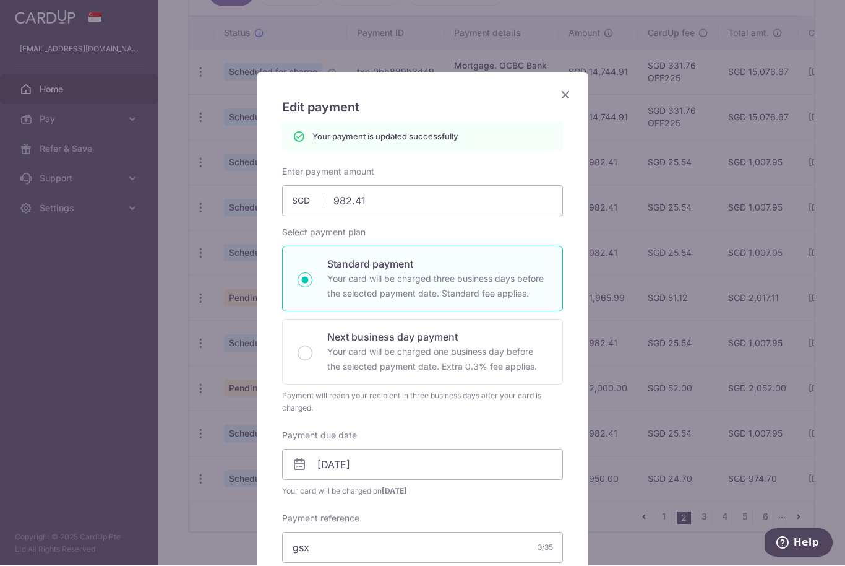
click at [567, 91] on icon "Close" at bounding box center [565, 94] width 15 height 15
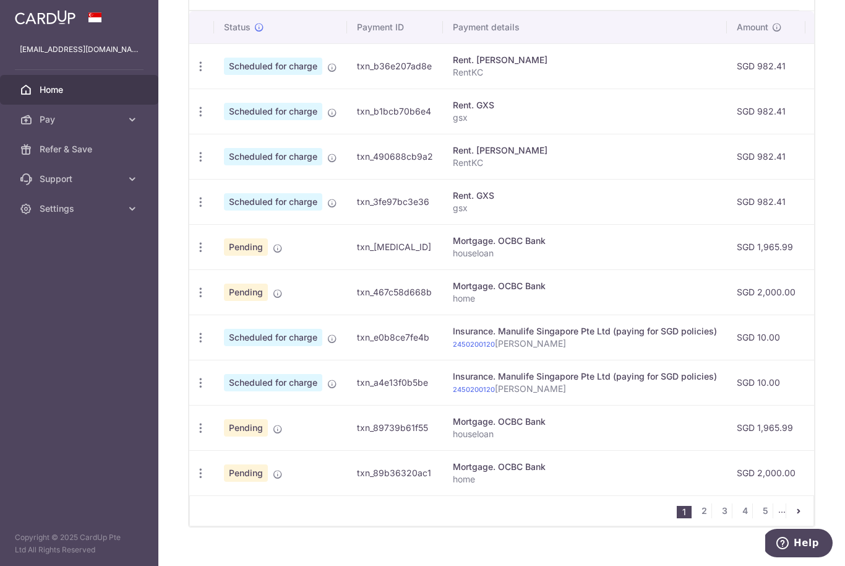
scroll to position [400, 0]
click at [709, 519] on link "2" at bounding box center [704, 511] width 15 height 15
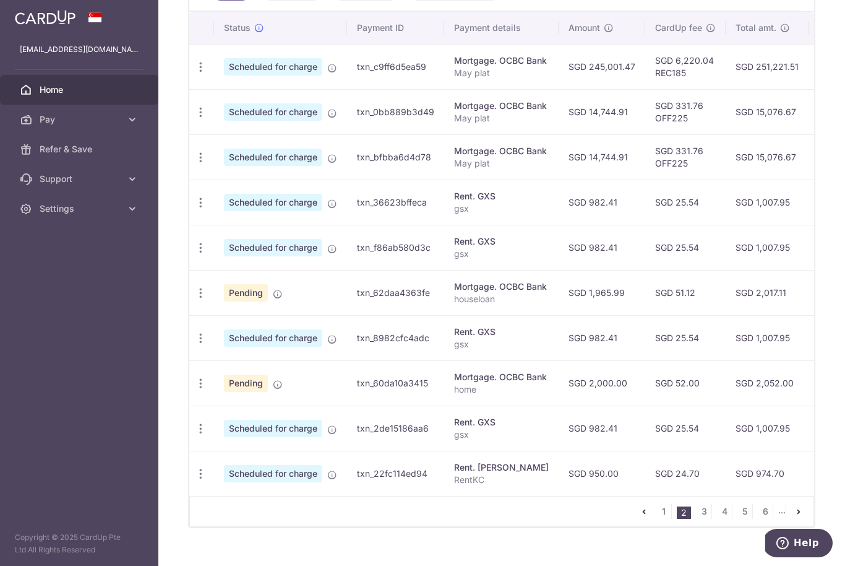
click at [194, 480] on icon "button" at bounding box center [200, 473] width 13 height 13
click at [225, 515] on span "Update payment" at bounding box center [267, 507] width 84 height 15
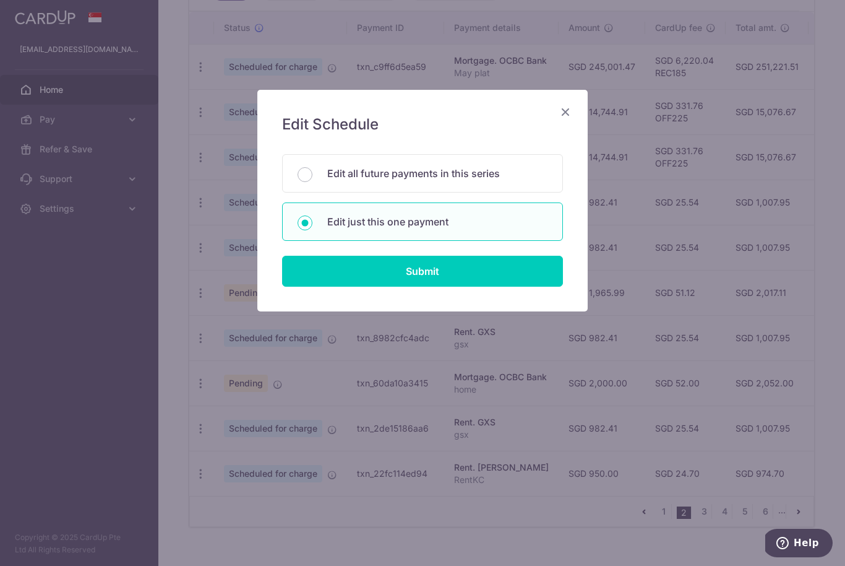
click at [395, 276] on input "Submit" at bounding box center [422, 271] width 281 height 31
radio input "true"
type input "950.00"
type input "05/03/2026"
type input "RentKC"
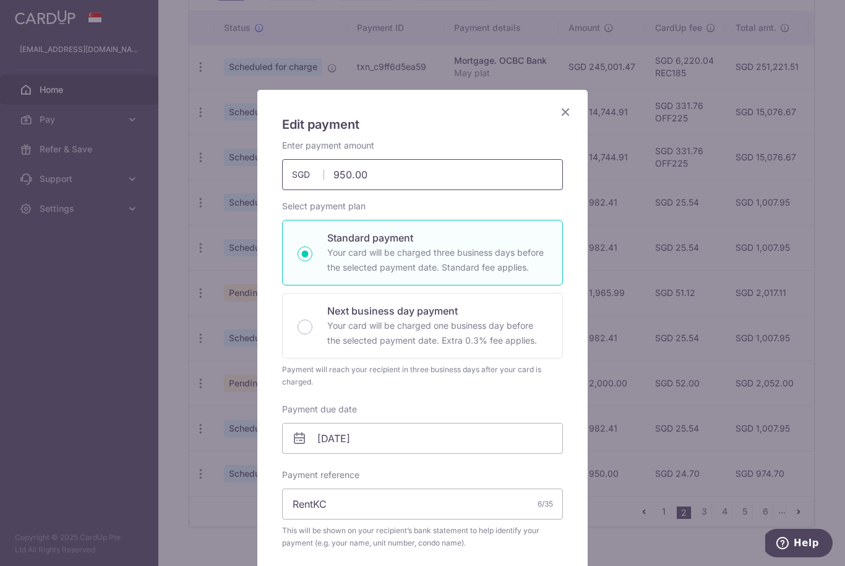
click at [407, 173] on input "950.00" at bounding box center [422, 174] width 281 height 31
type input "982.41"
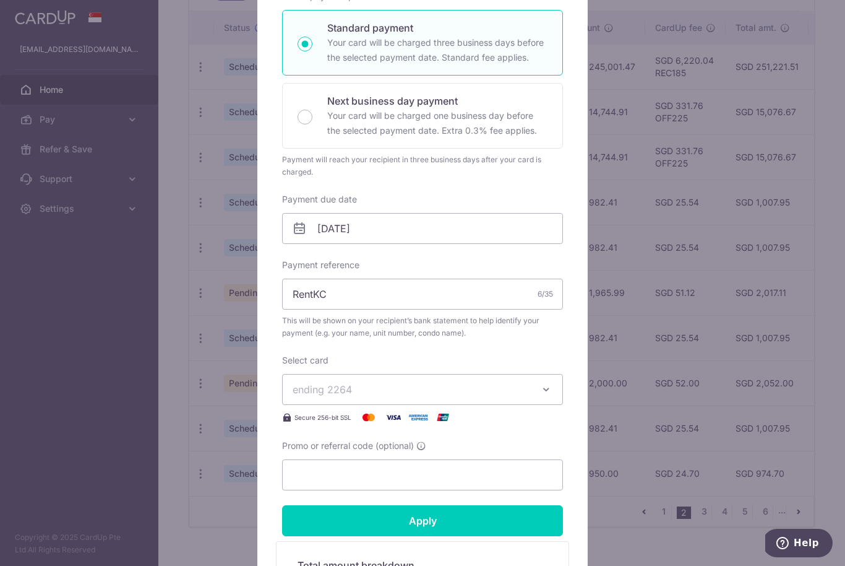
scroll to position [226, 0]
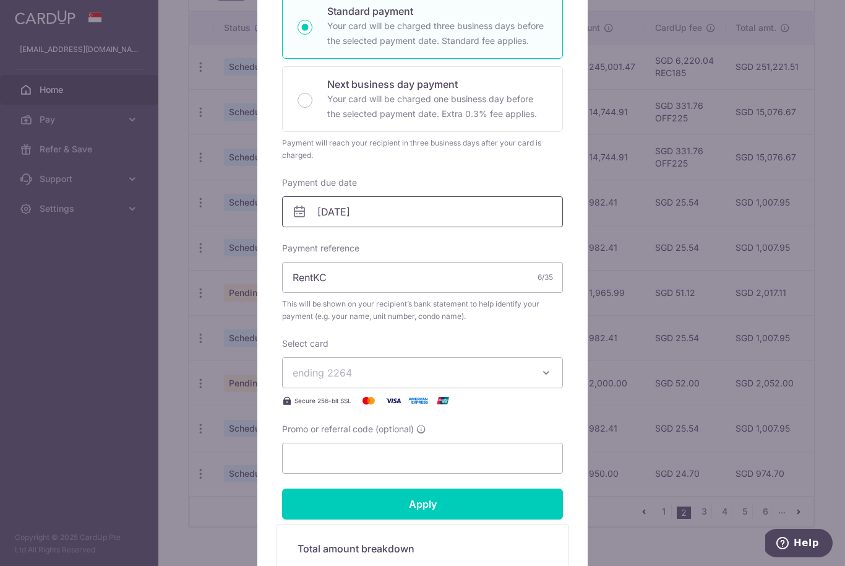
click at [410, 221] on input "05/03/2026" at bounding box center [422, 211] width 281 height 31
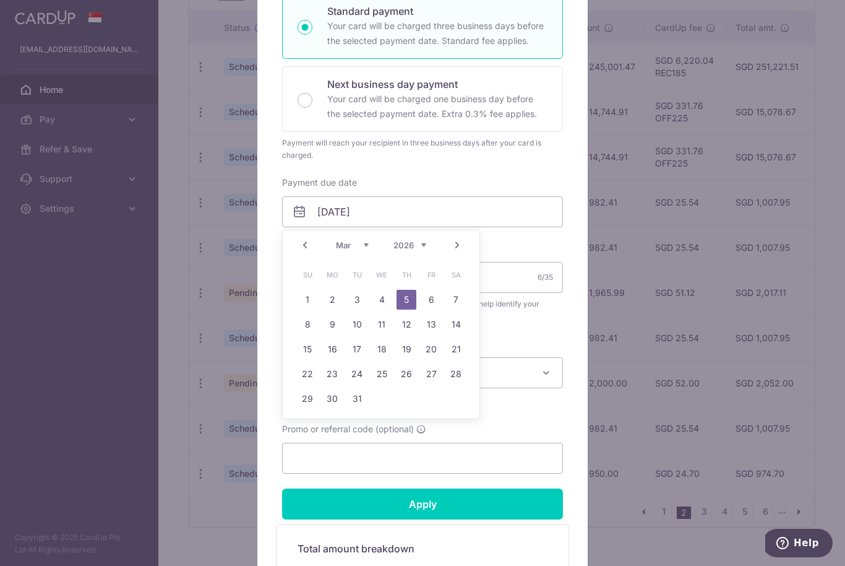
click at [311, 244] on link "Prev" at bounding box center [305, 245] width 15 height 15
click at [307, 249] on link "Prev" at bounding box center [305, 245] width 15 height 15
click at [306, 248] on link "Prev" at bounding box center [305, 245] width 15 height 15
click at [311, 251] on link "Prev" at bounding box center [305, 245] width 15 height 15
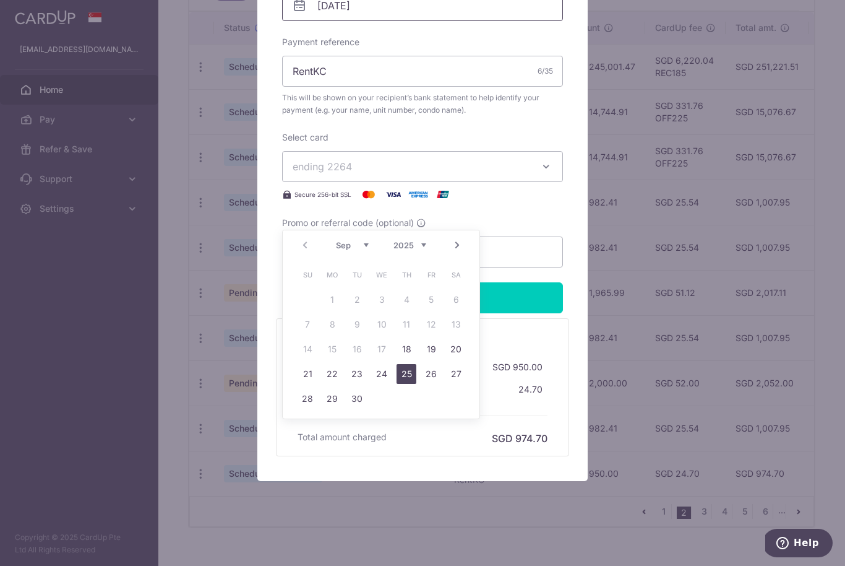
scroll to position [432, 0]
click at [402, 373] on link "25" at bounding box center [407, 374] width 20 height 20
type input "[DATE]"
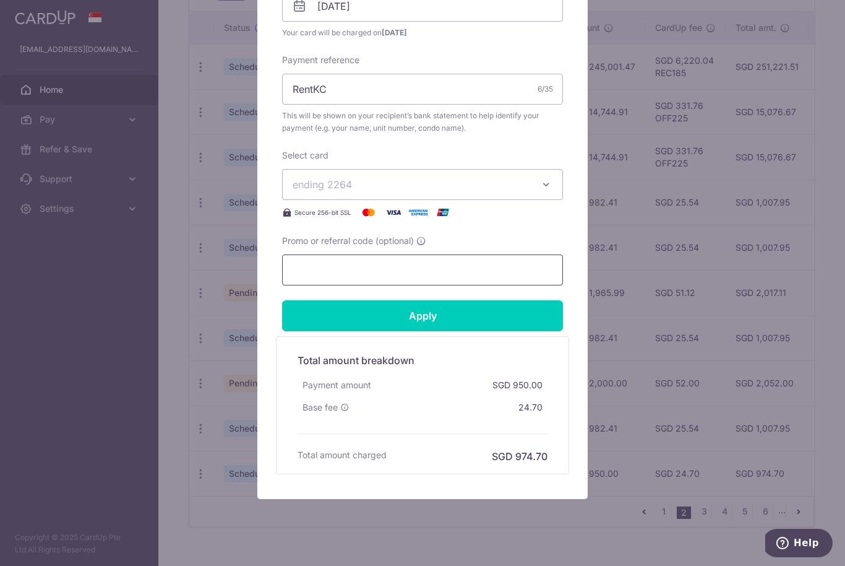
click at [384, 269] on input "Promo or referral code (optional)" at bounding box center [422, 269] width 281 height 31
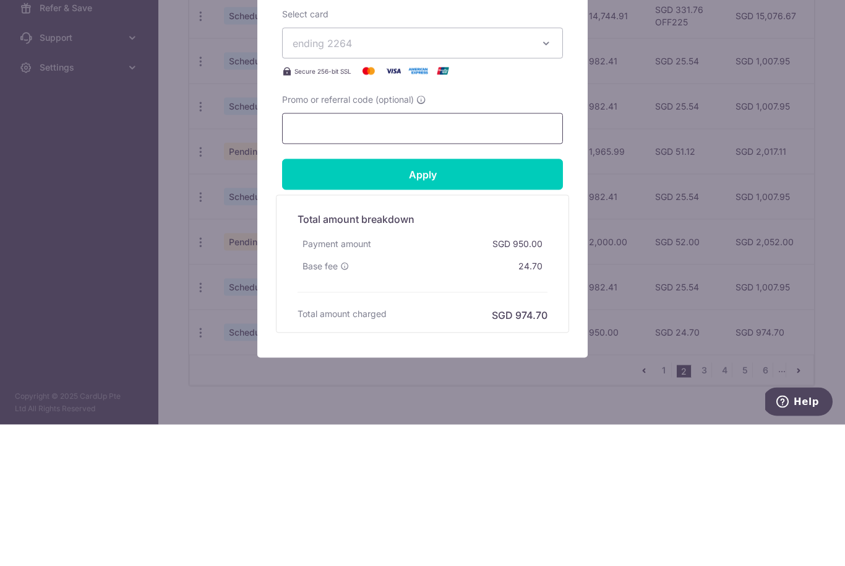
scroll to position [395, 0]
type input "Saverent179"
click at [487, 300] on input "Apply" at bounding box center [422, 315] width 281 height 31
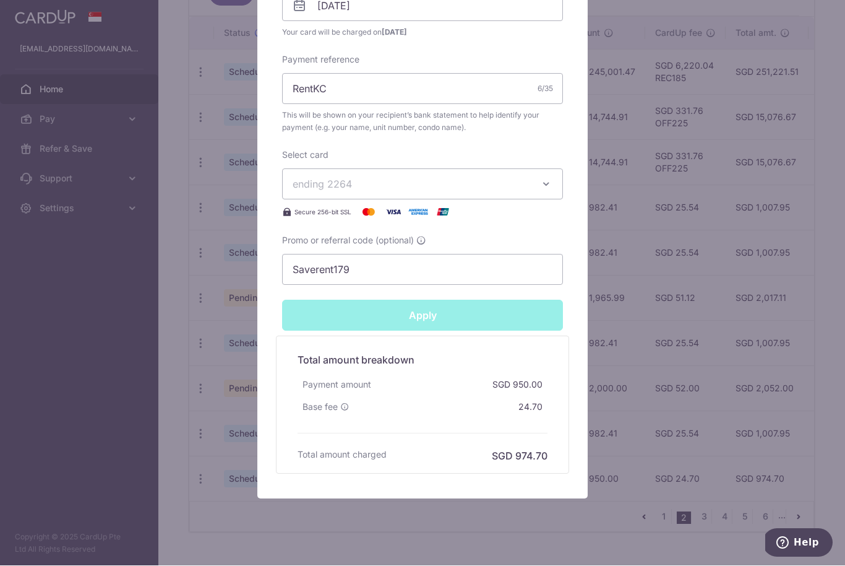
type input "Successfully Applied"
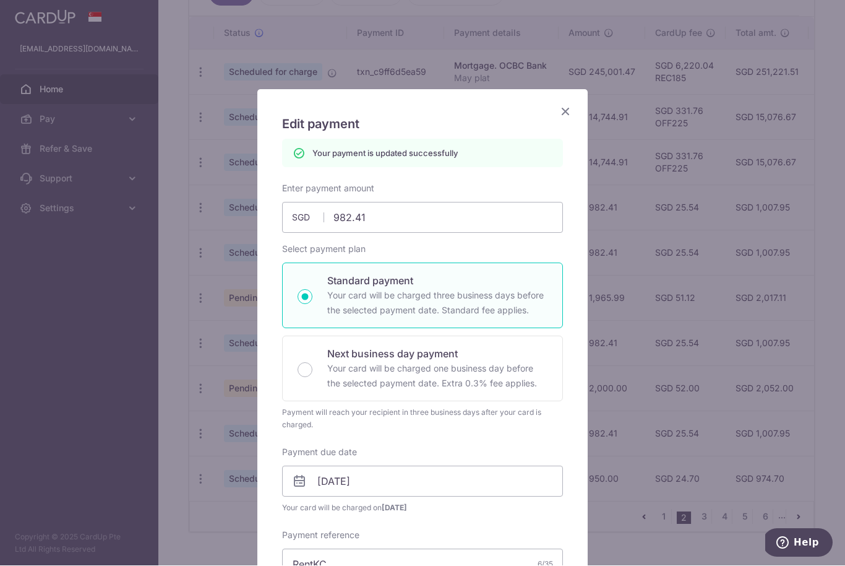
scroll to position [0, 0]
click at [571, 110] on icon "Close" at bounding box center [565, 111] width 15 height 15
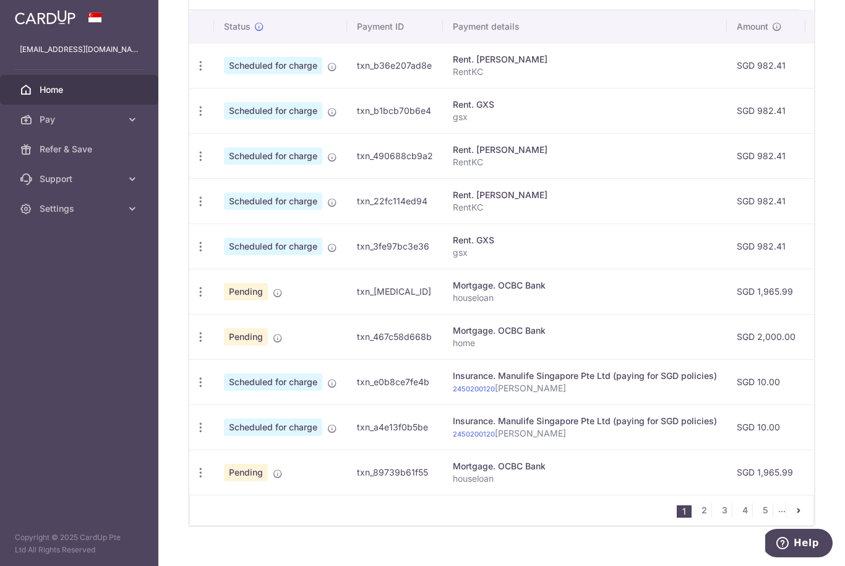
scroll to position [400, 0]
click at [727, 519] on link "3" at bounding box center [724, 511] width 15 height 15
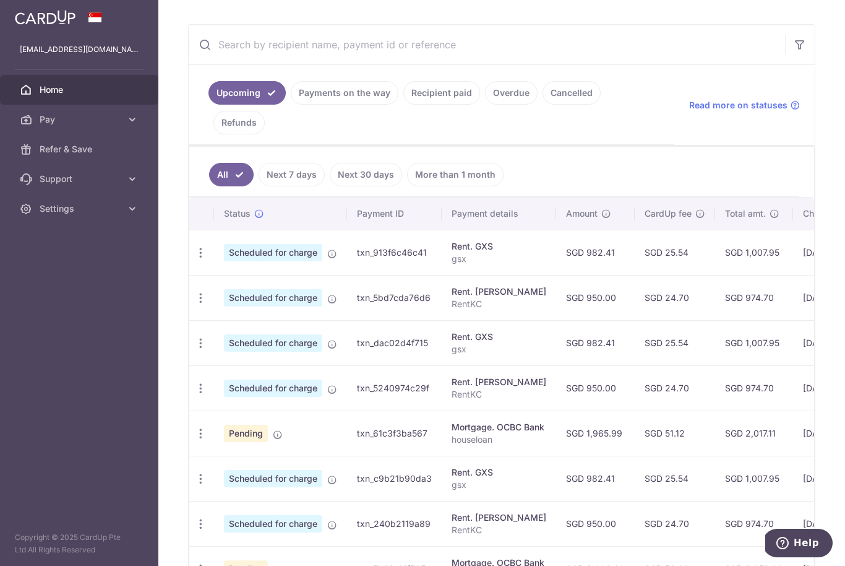
scroll to position [217, 0]
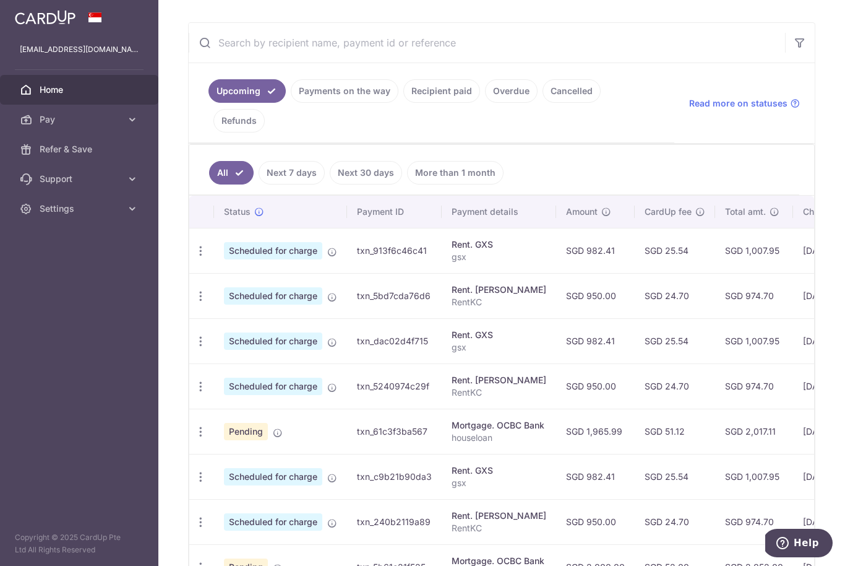
click at [194, 303] on icon "button" at bounding box center [200, 296] width 13 height 13
click at [225, 337] on span "Update payment" at bounding box center [267, 329] width 84 height 15
radio input "true"
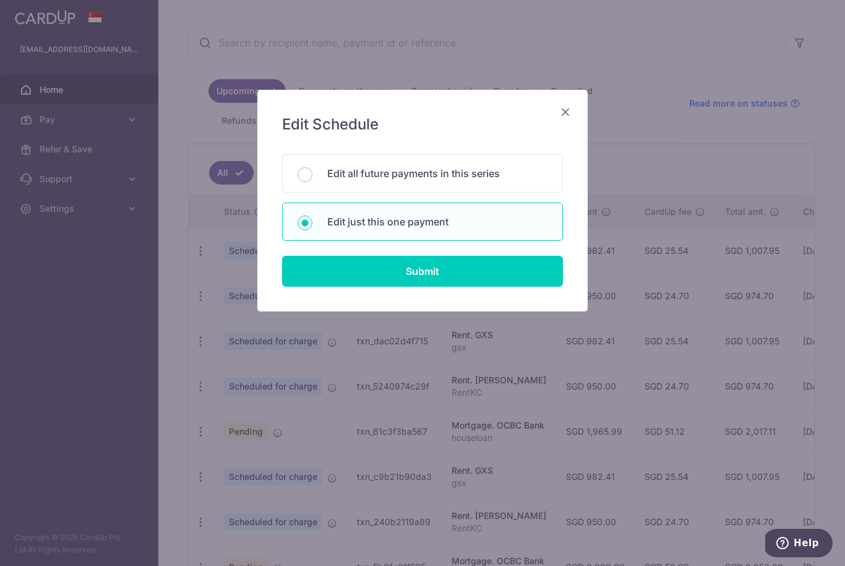
click at [496, 277] on input "Submit" at bounding box center [422, 271] width 281 height 31
radio input "true"
type input "950.00"
type input "12/03/2026"
type input "RentKC"
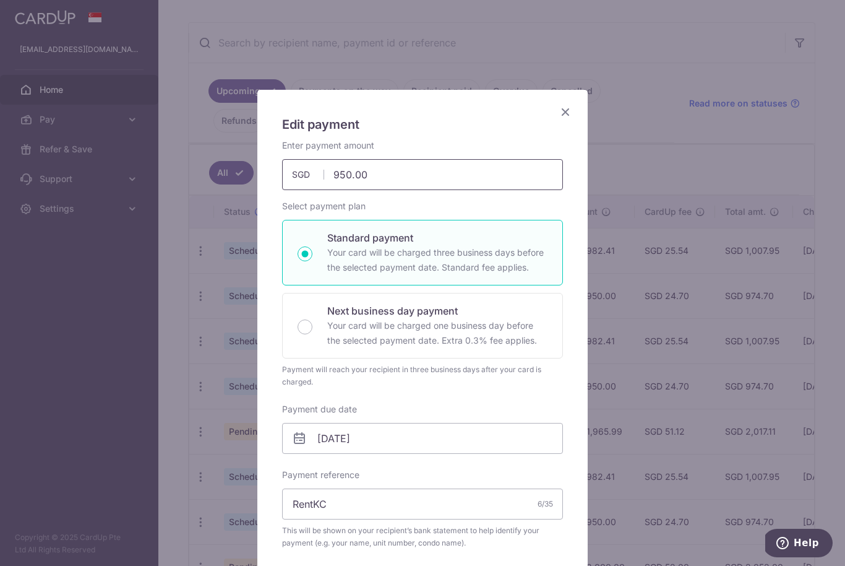
click at [410, 179] on input "950.00" at bounding box center [422, 174] width 281 height 31
type input "982.41"
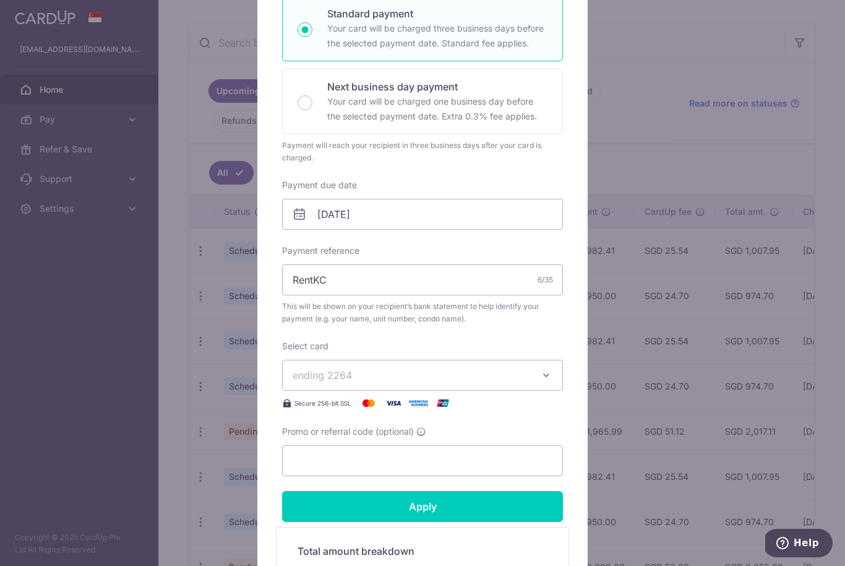
scroll to position [225, 0]
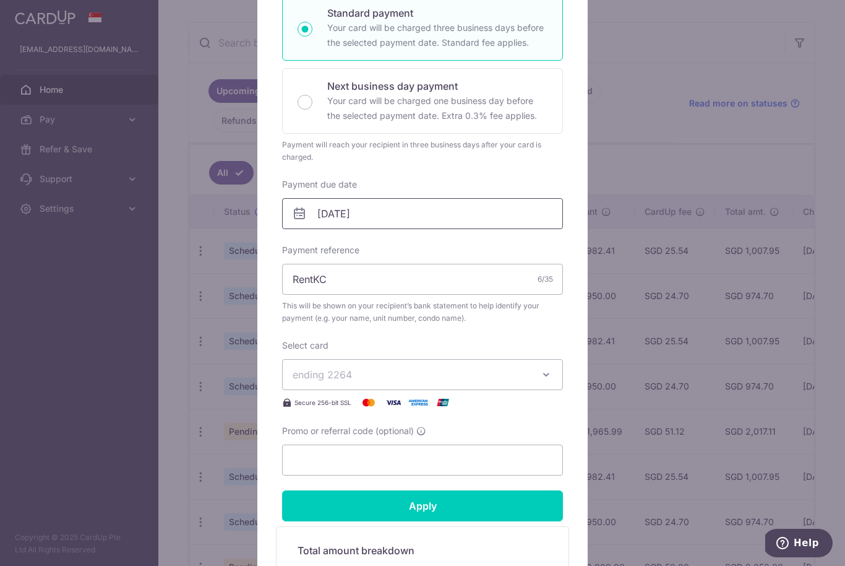
click at [420, 220] on input "12/03/2026" at bounding box center [422, 213] width 281 height 31
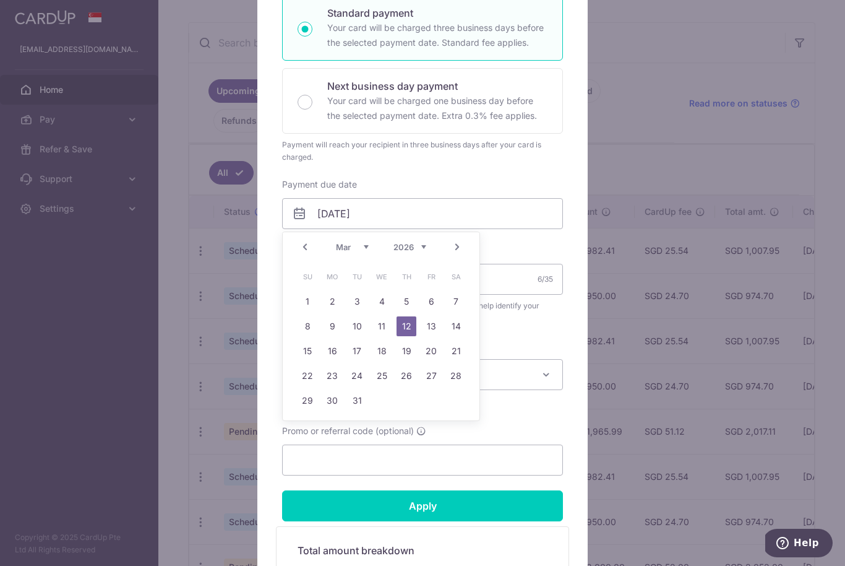
click at [307, 245] on link "Prev" at bounding box center [305, 246] width 15 height 15
click at [311, 239] on link "Prev" at bounding box center [305, 246] width 15 height 15
click at [311, 243] on link "Prev" at bounding box center [305, 246] width 15 height 15
click at [311, 248] on link "Prev" at bounding box center [305, 246] width 15 height 15
click at [305, 248] on link "Prev" at bounding box center [305, 246] width 15 height 15
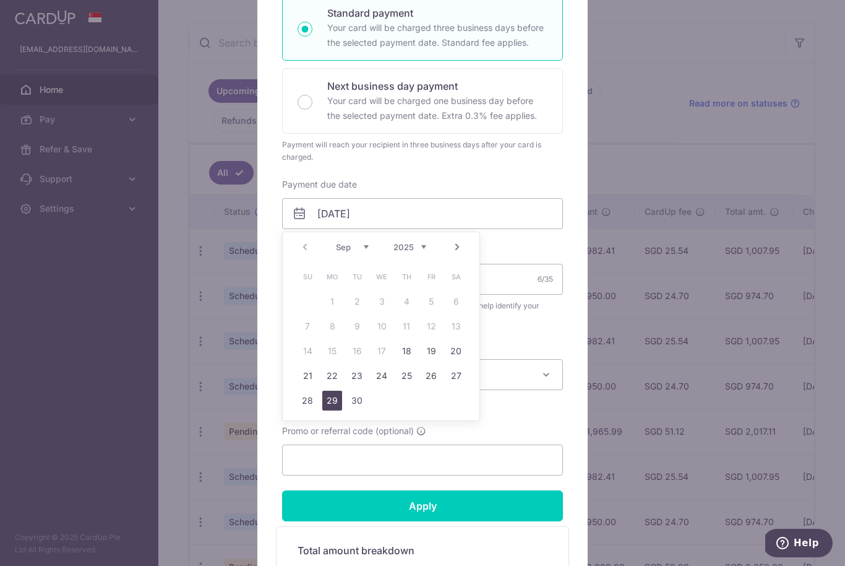
click at [334, 398] on link "29" at bounding box center [332, 400] width 20 height 20
type input "[DATE]"
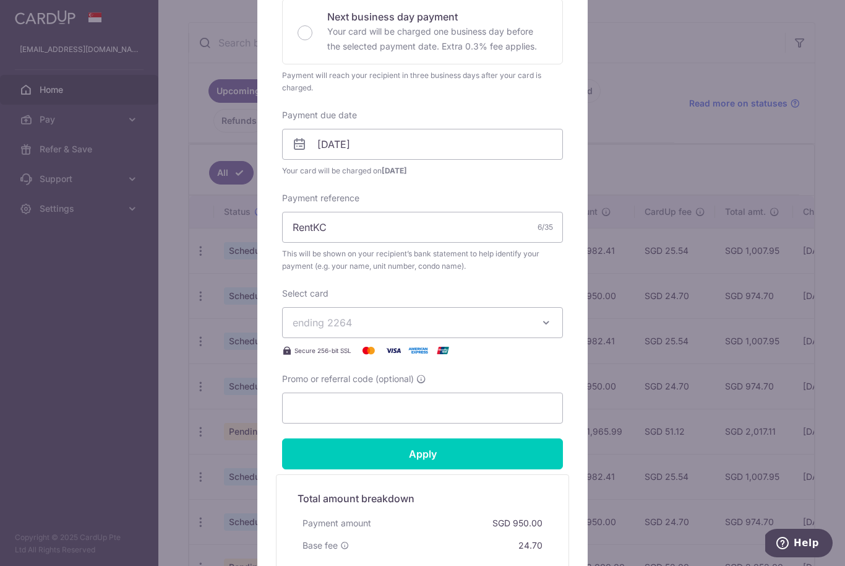
scroll to position [295, 0]
click at [381, 410] on input "Promo or referral code (optional)" at bounding box center [422, 407] width 281 height 31
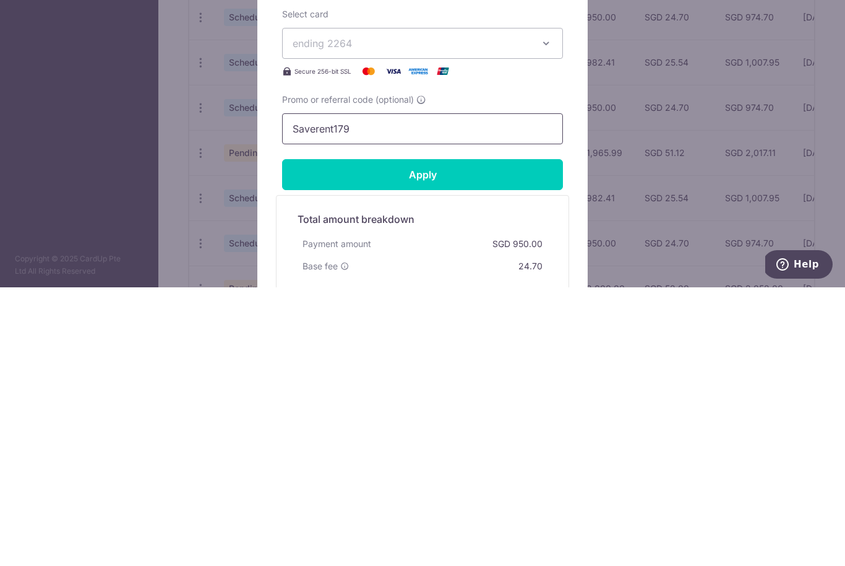
type input "Saverent179"
click at [469, 437] on input "Apply" at bounding box center [422, 452] width 281 height 31
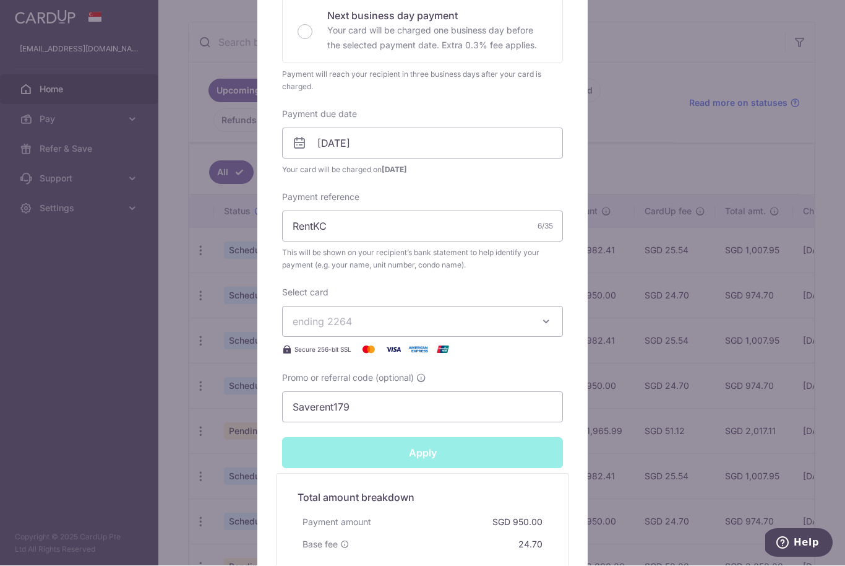
type input "Successfully Applied"
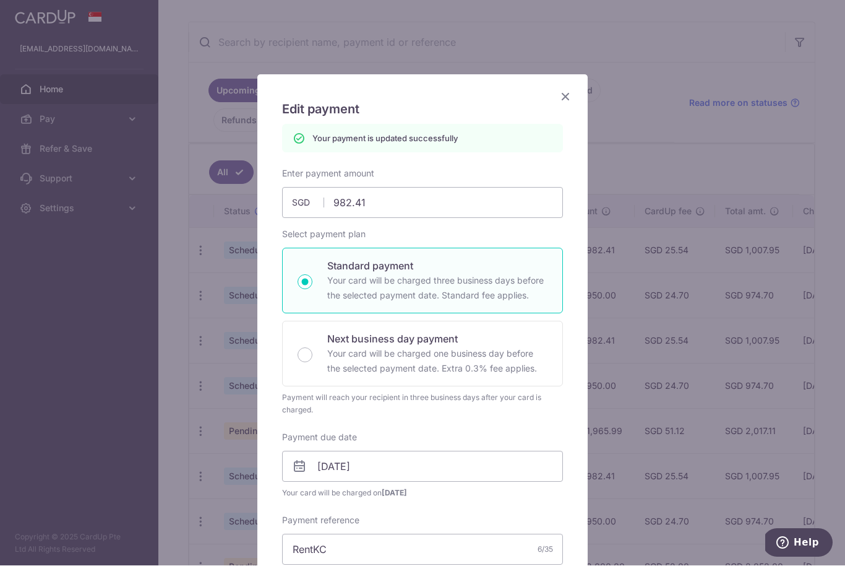
scroll to position [8, 0]
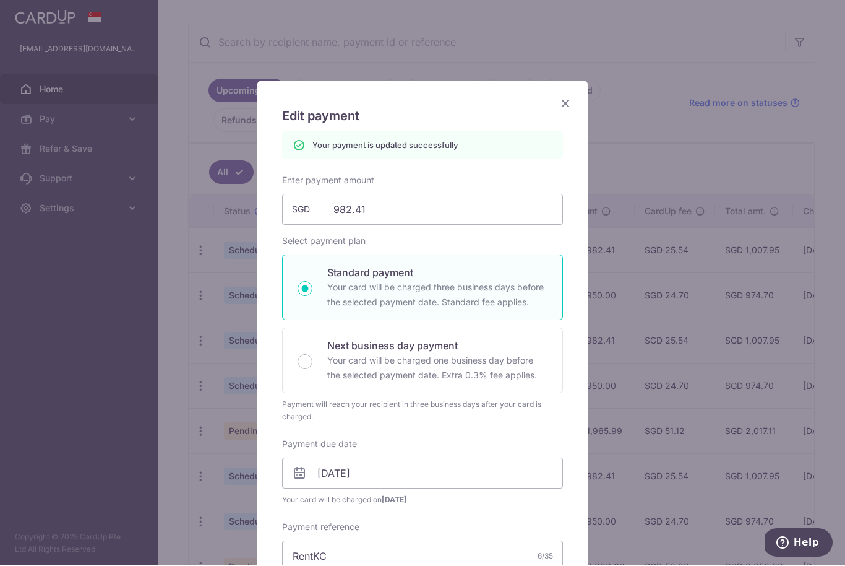
click at [569, 102] on icon "Close" at bounding box center [565, 103] width 15 height 15
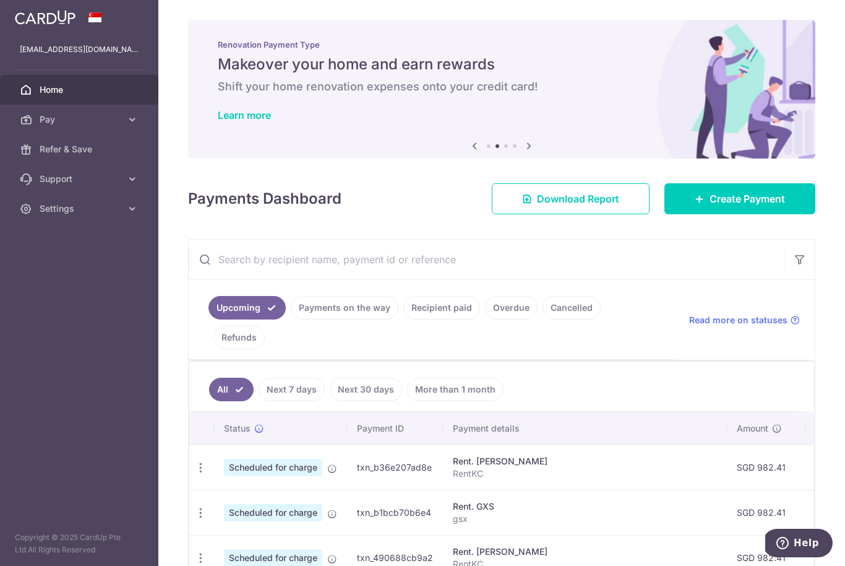
click at [0, 0] on icon "button" at bounding box center [0, 0] width 0 height 0
click at [94, 215] on link "Settings" at bounding box center [79, 209] width 158 height 30
click at [80, 277] on link "Logout" at bounding box center [79, 268] width 158 height 30
